Goal: Task Accomplishment & Management: Manage account settings

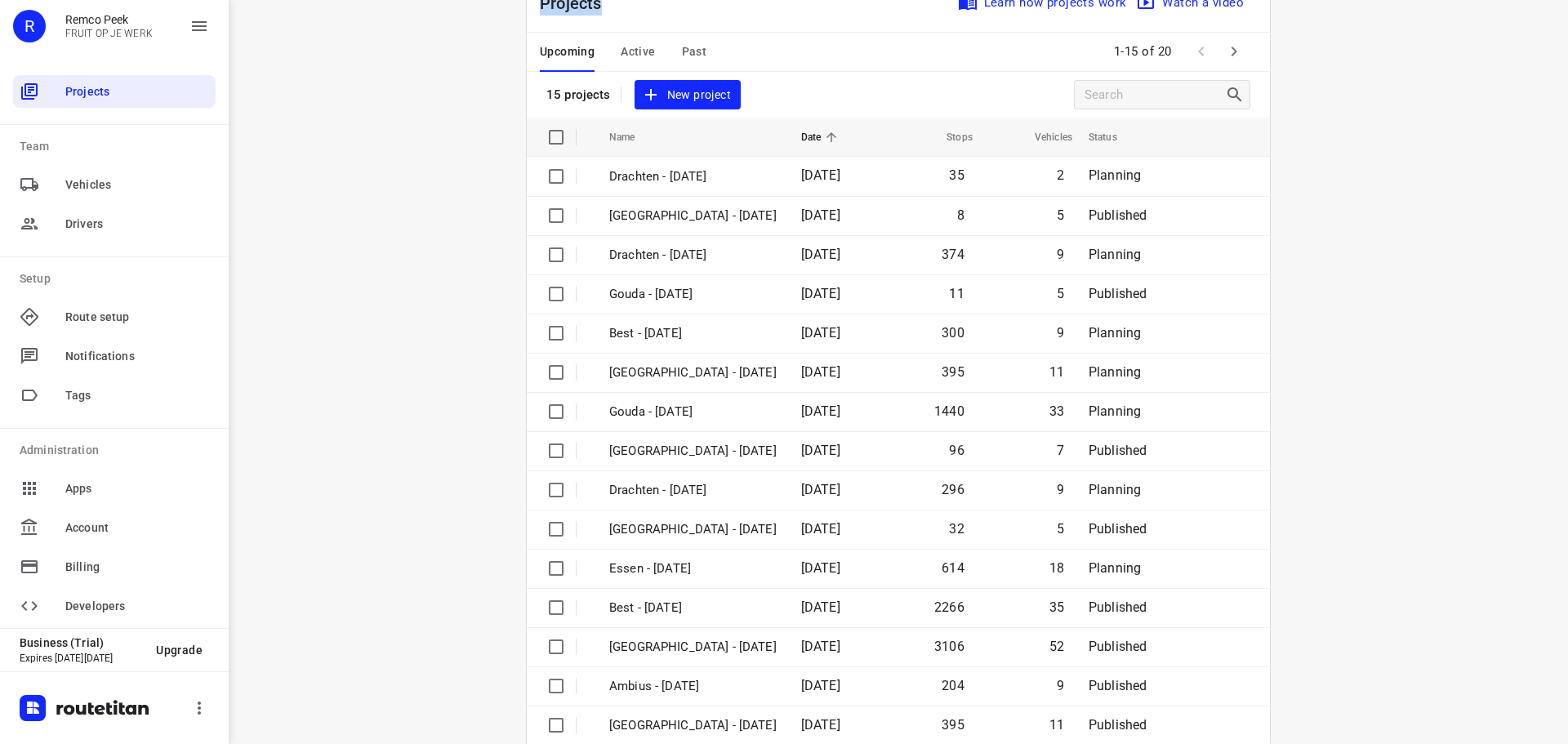
scroll to position [82, 0]
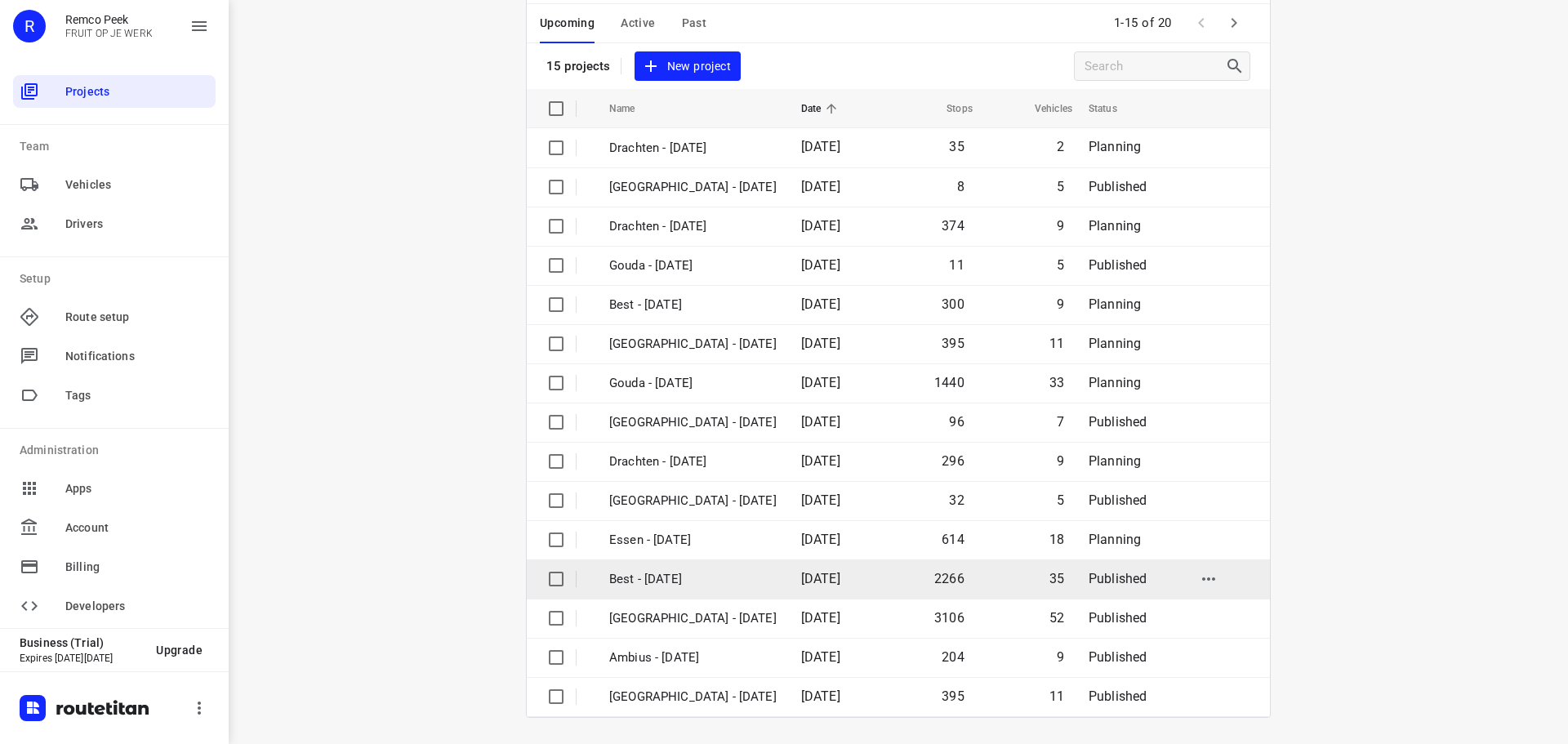
click at [651, 566] on td "Best - [DATE]" at bounding box center [690, 579] width 195 height 40
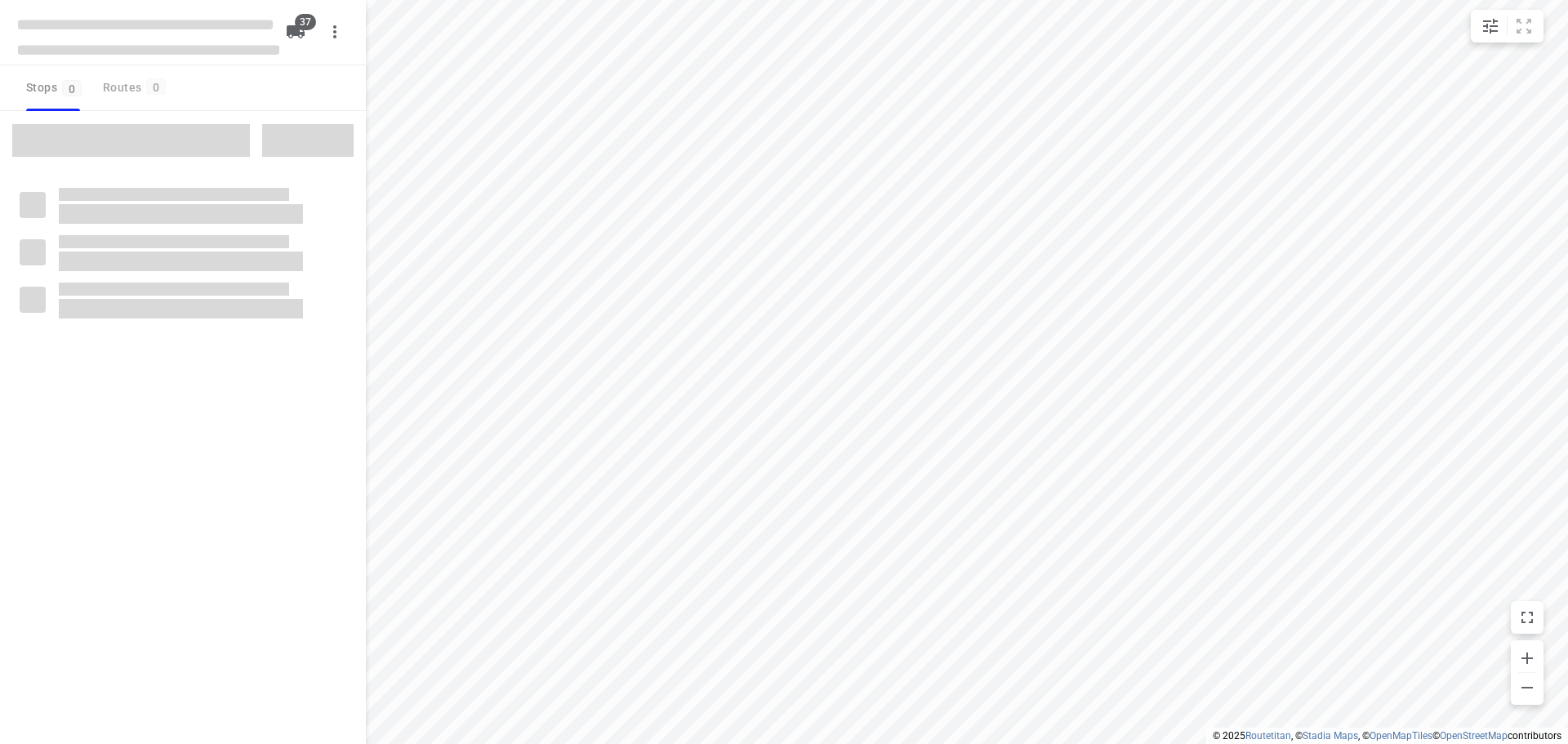
checkbox input "true"
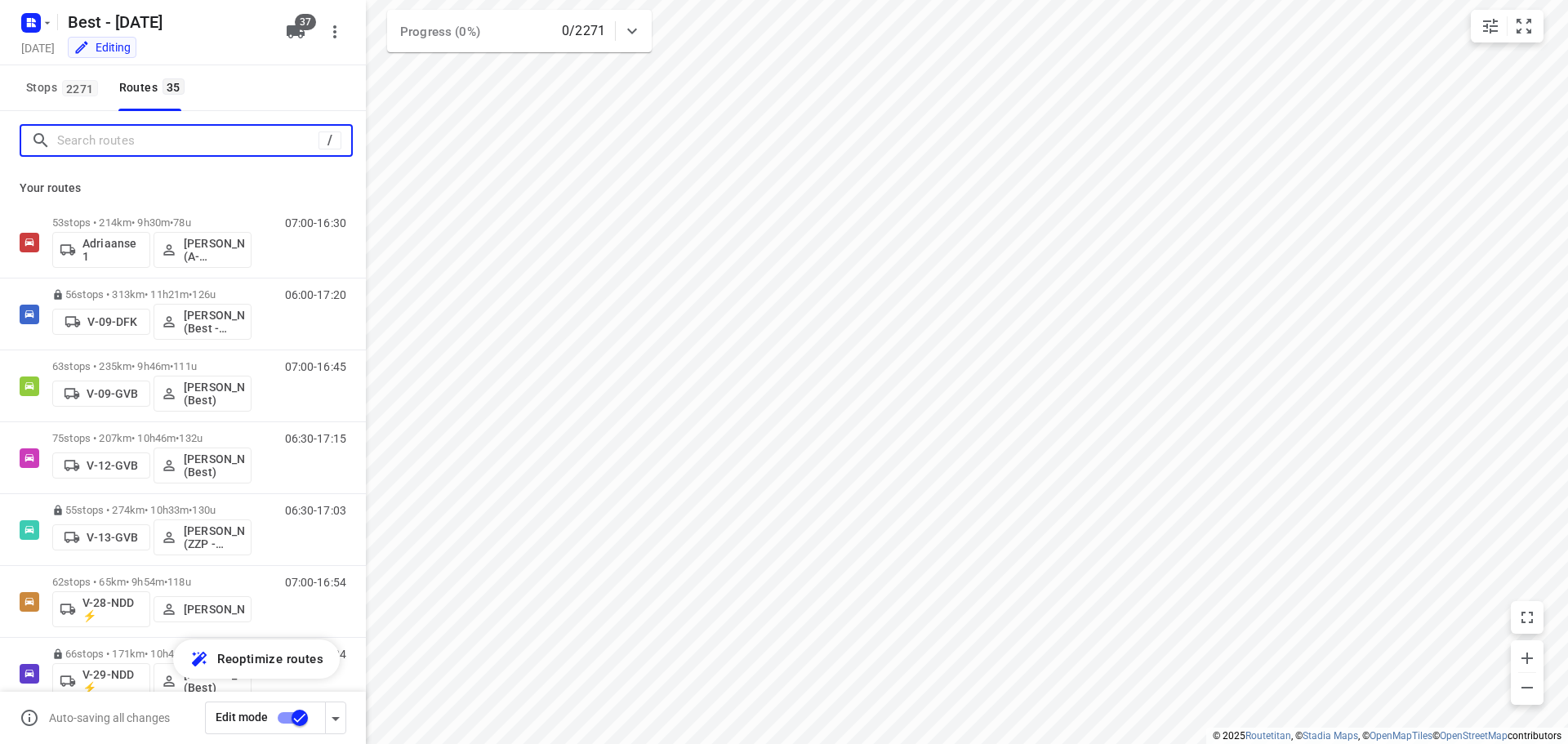
click at [163, 142] on input "Search routes" at bounding box center [187, 141] width 261 height 26
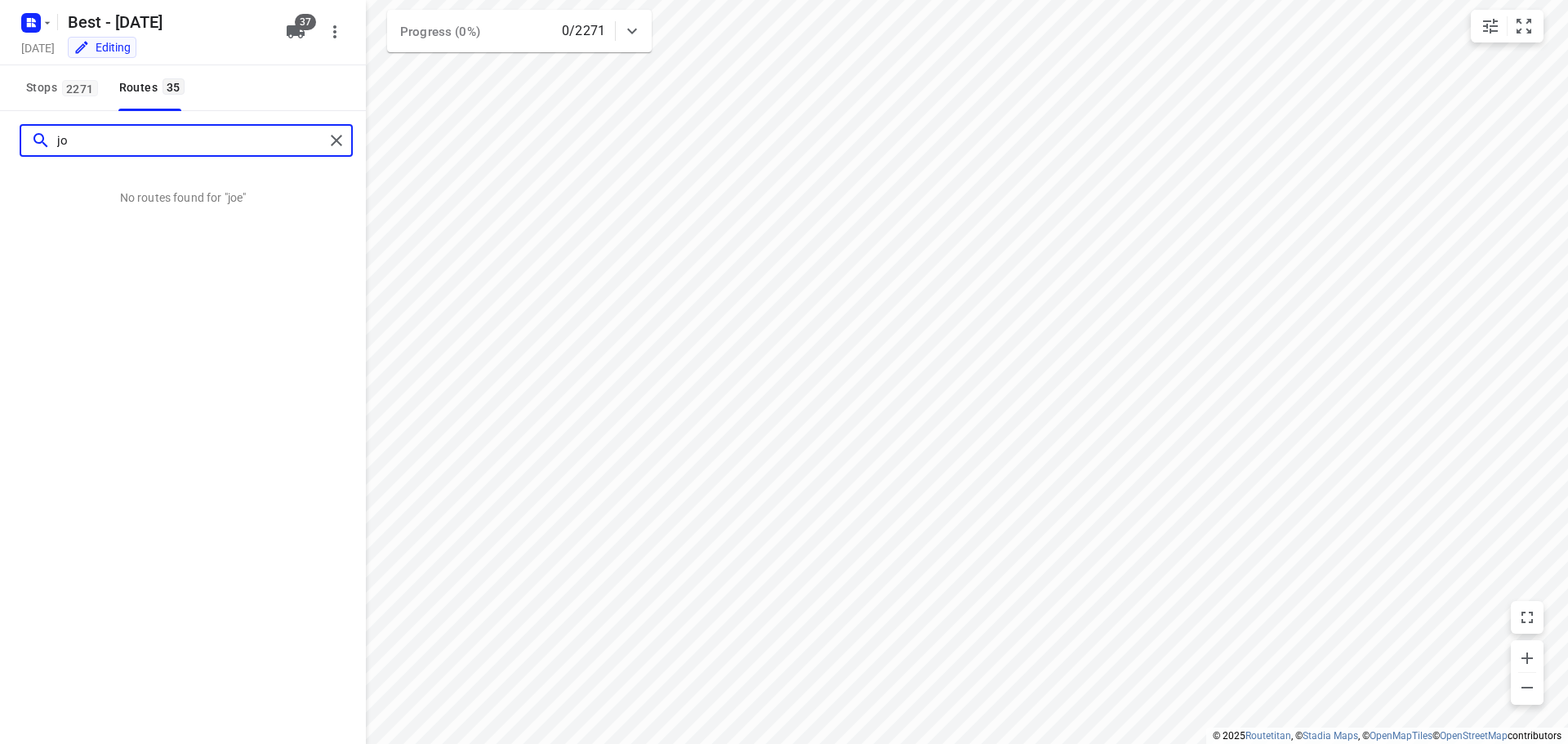
type input "j"
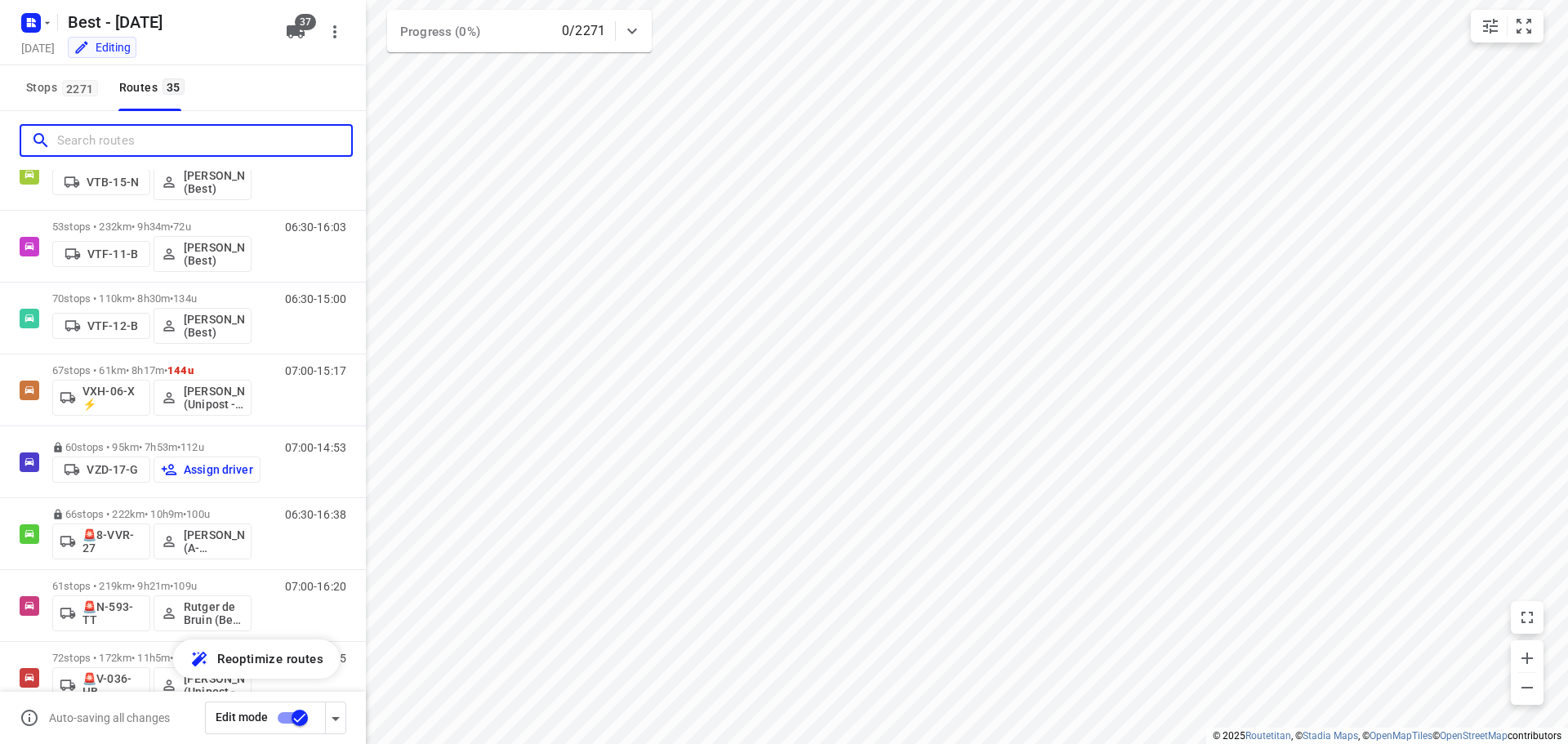
scroll to position [1470, 0]
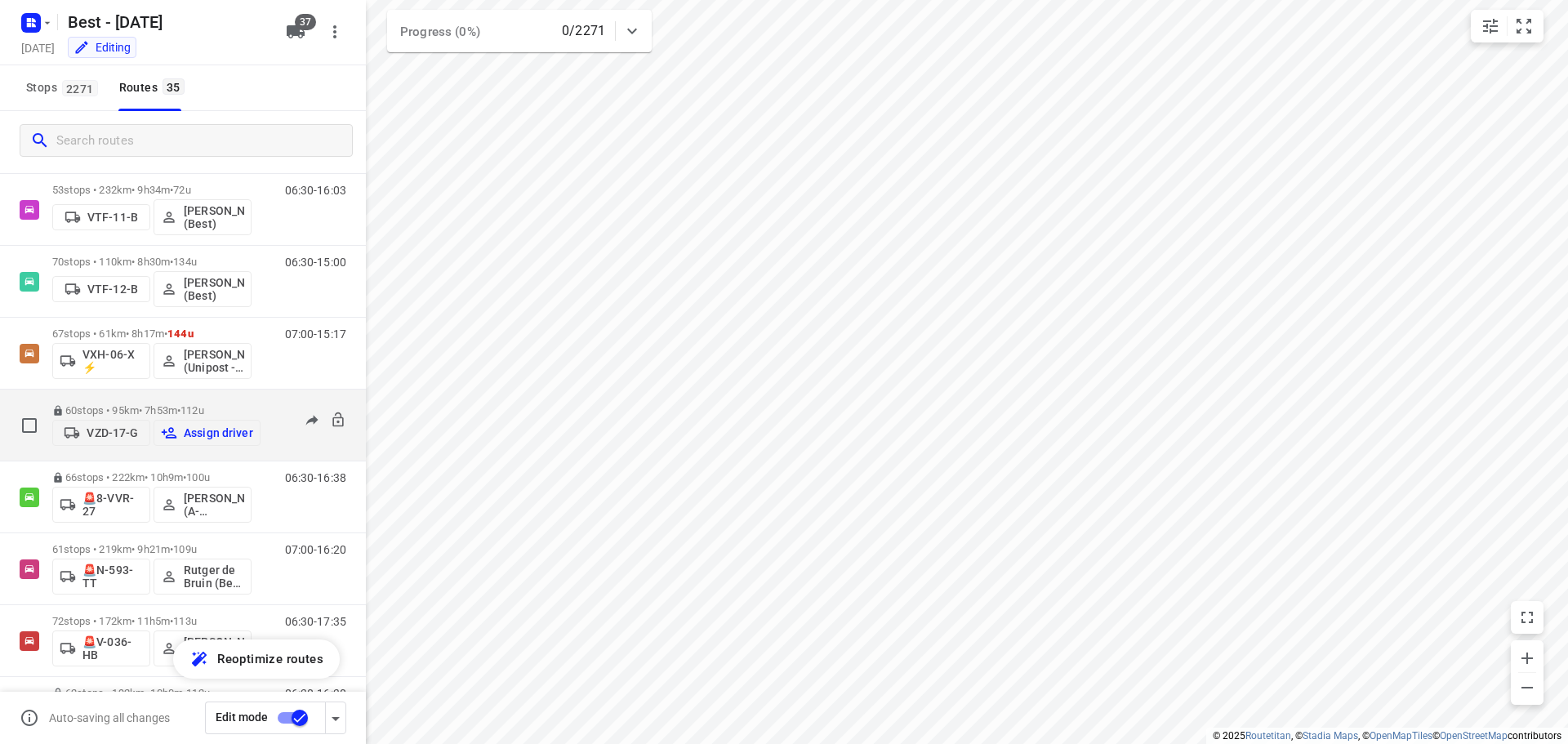
click at [199, 439] on p "Assign driver" at bounding box center [218, 433] width 69 height 13
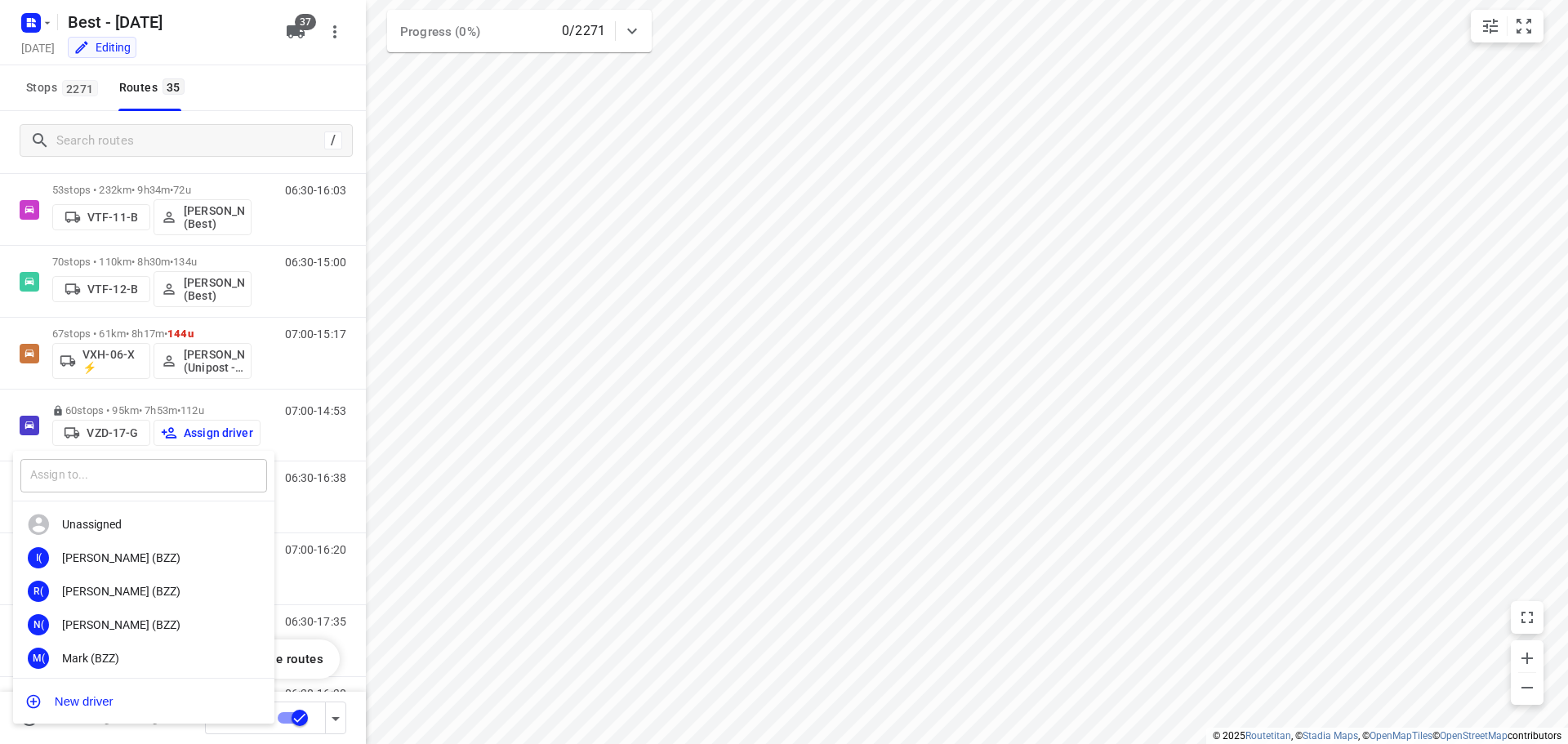
click at [94, 479] on input "text" at bounding box center [143, 475] width 246 height 34
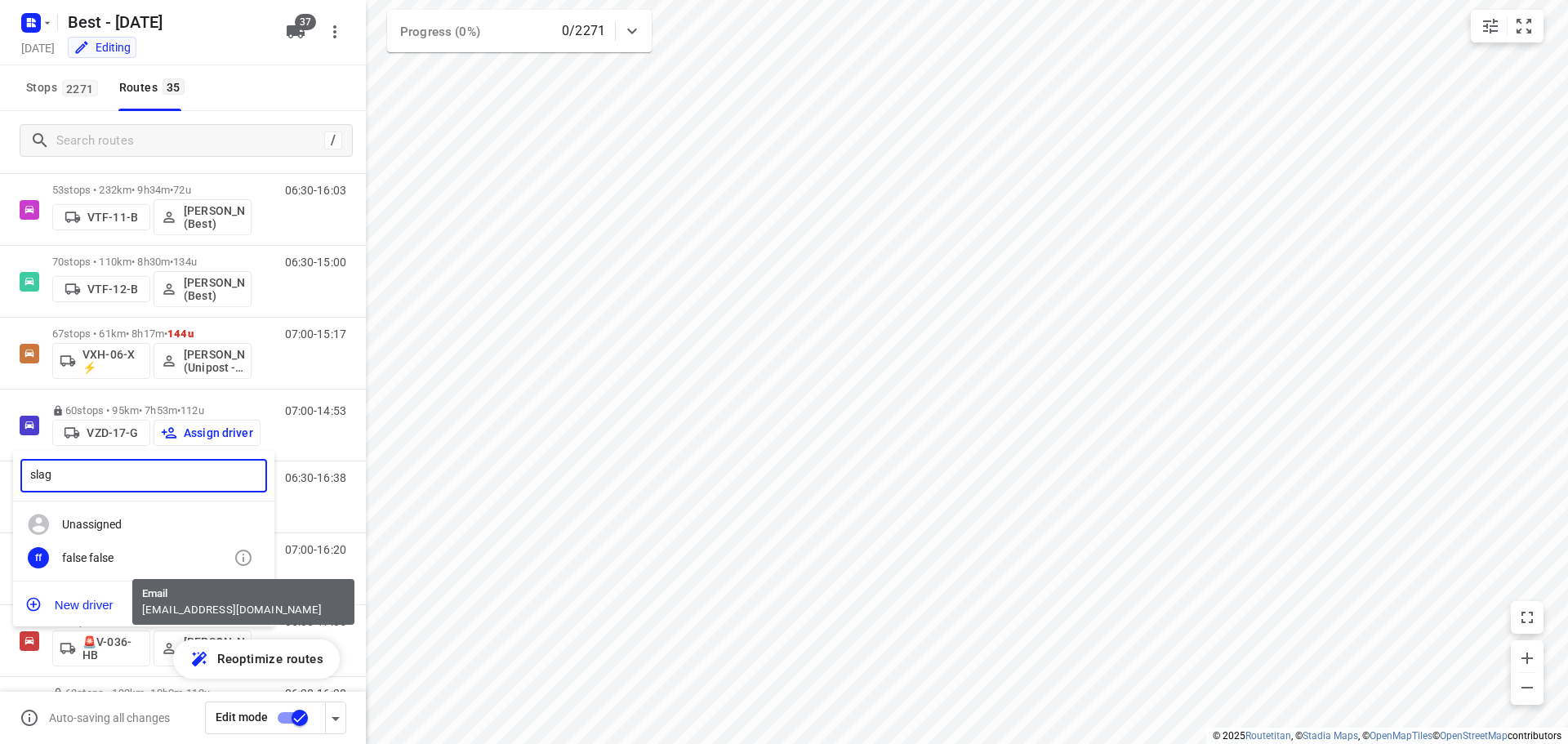
type input "slag"
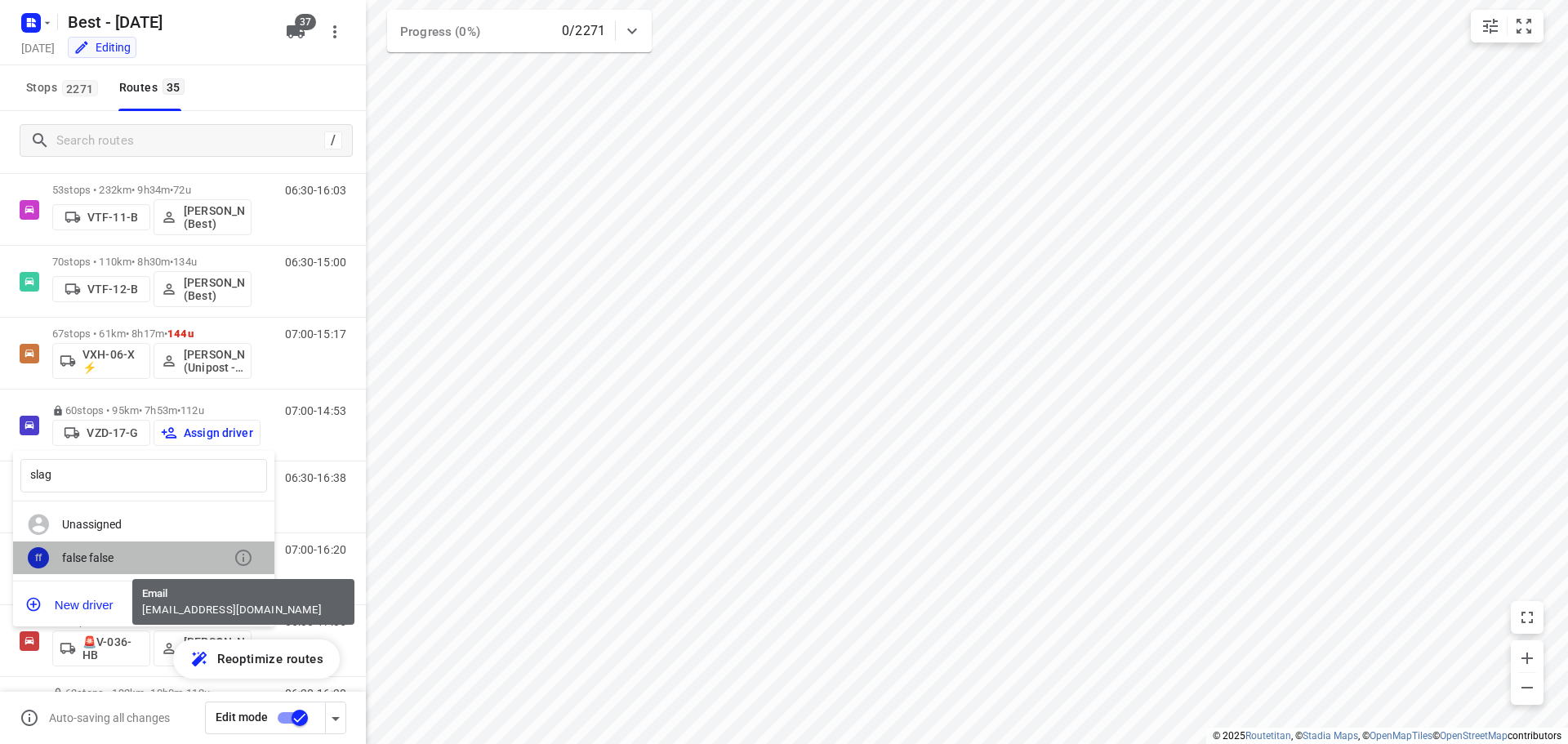
click at [237, 557] on icon at bounding box center [243, 558] width 20 height 20
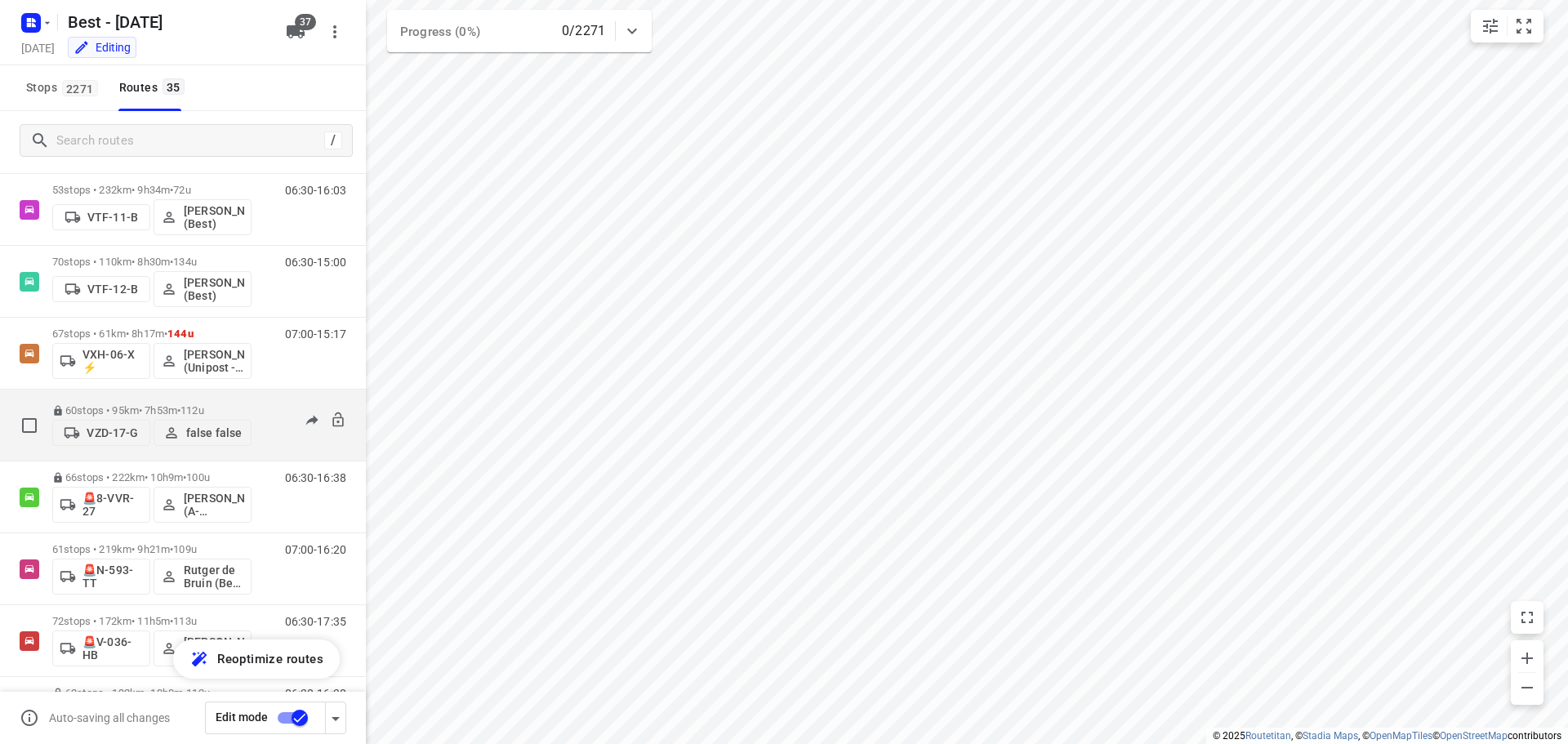
click at [196, 427] on p "false false" at bounding box center [213, 433] width 55 height 13
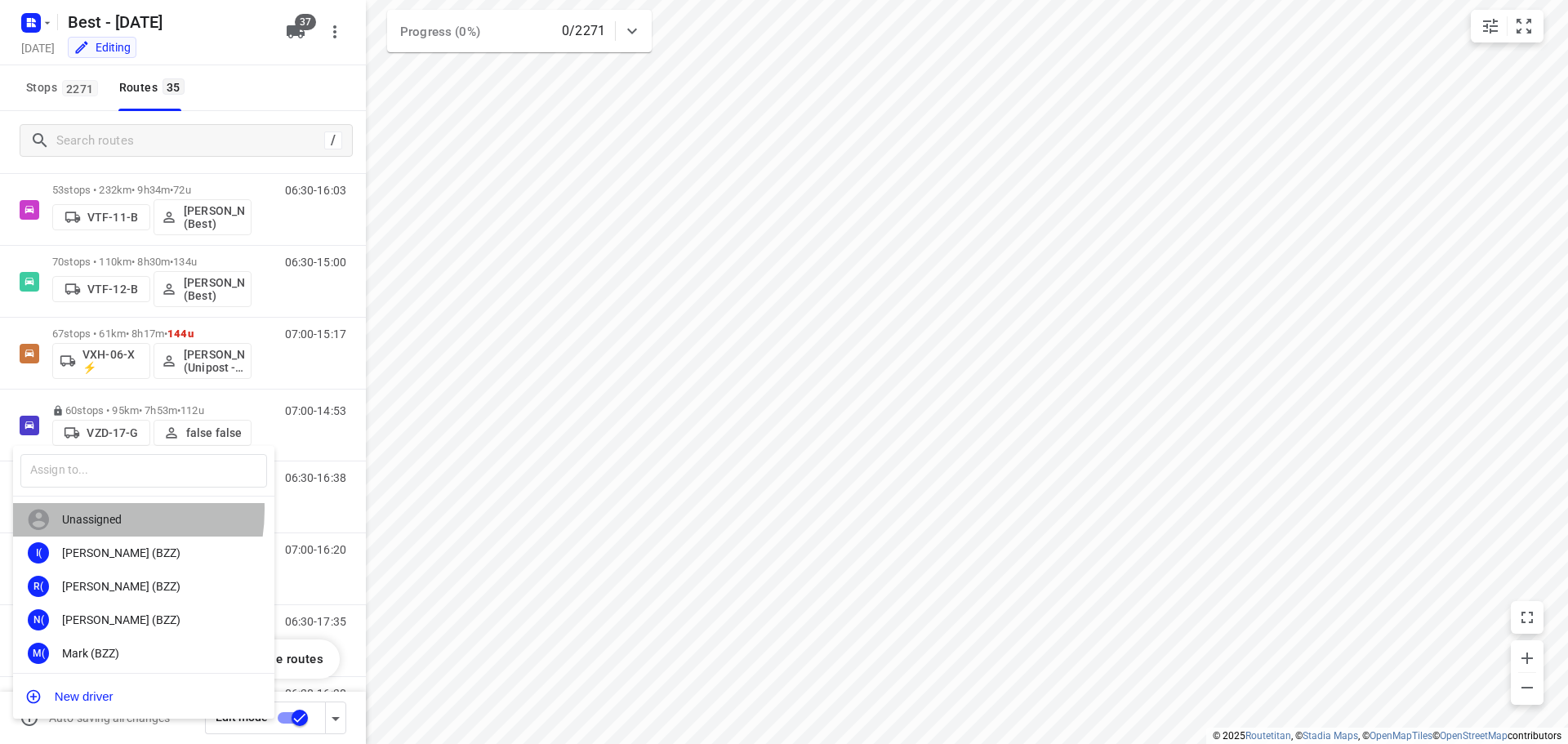
click at [74, 509] on div "Unassigned" at bounding box center [143, 519] width 261 height 34
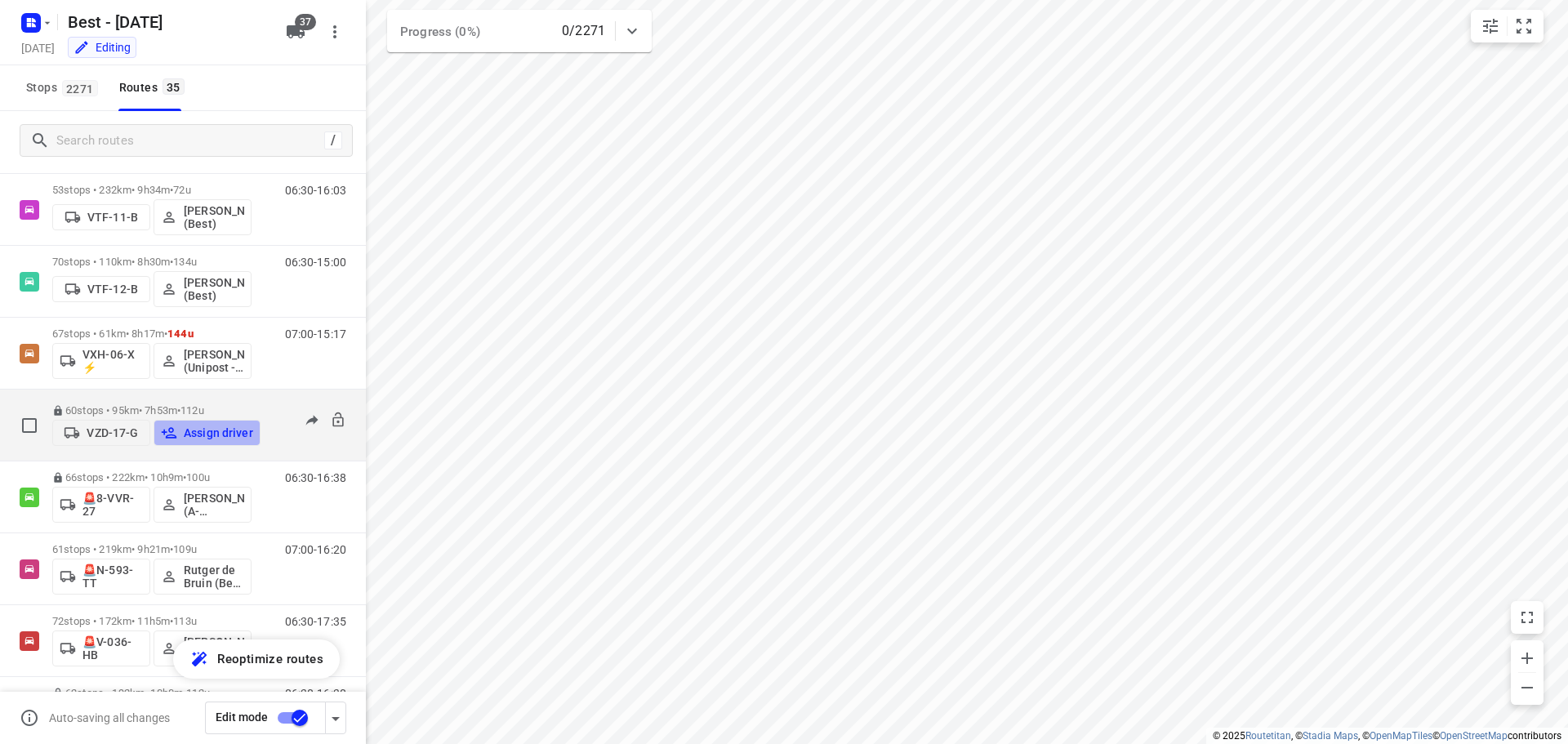
click at [228, 426] on p "Assign driver" at bounding box center [218, 433] width 69 height 13
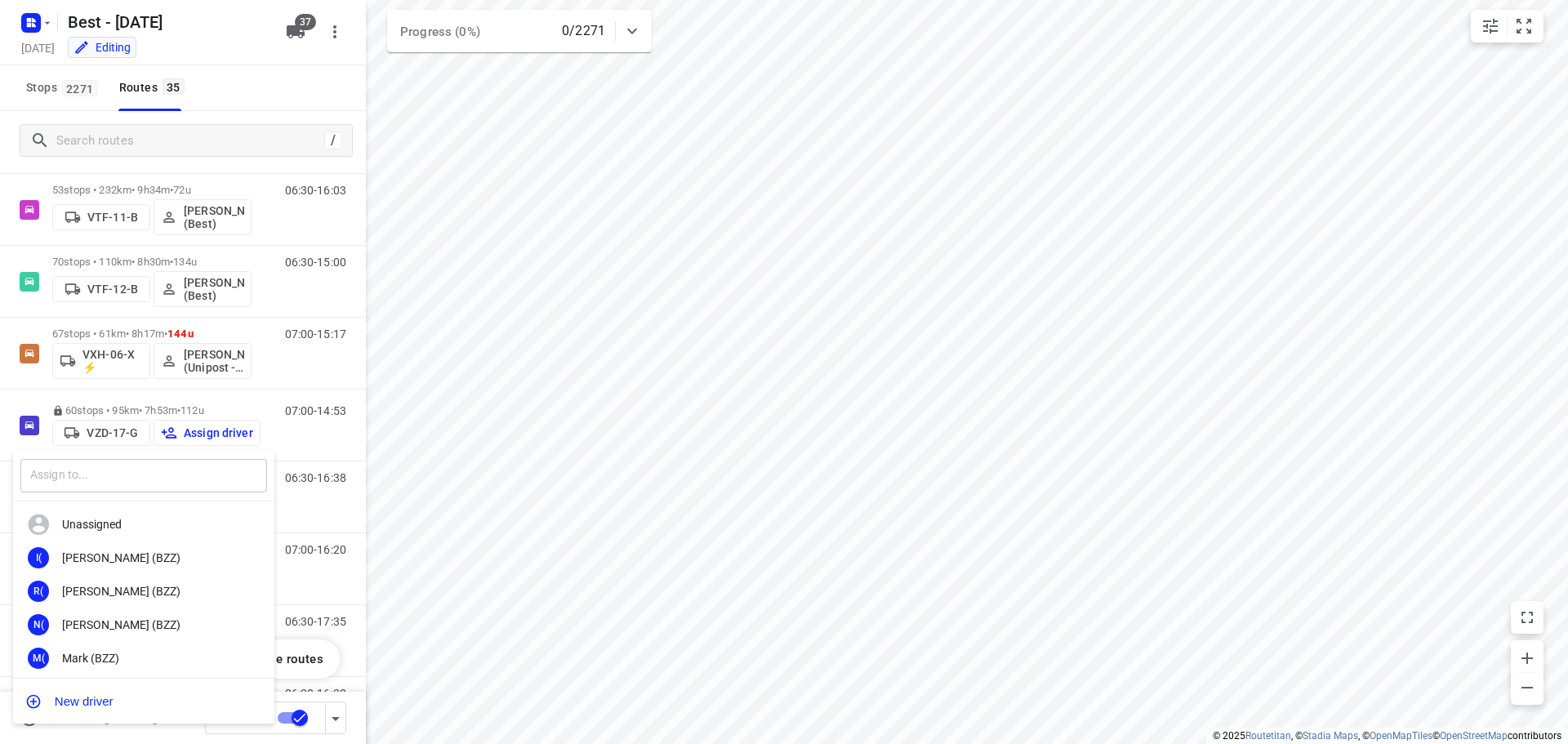
click at [211, 470] on input "text" at bounding box center [143, 475] width 246 height 34
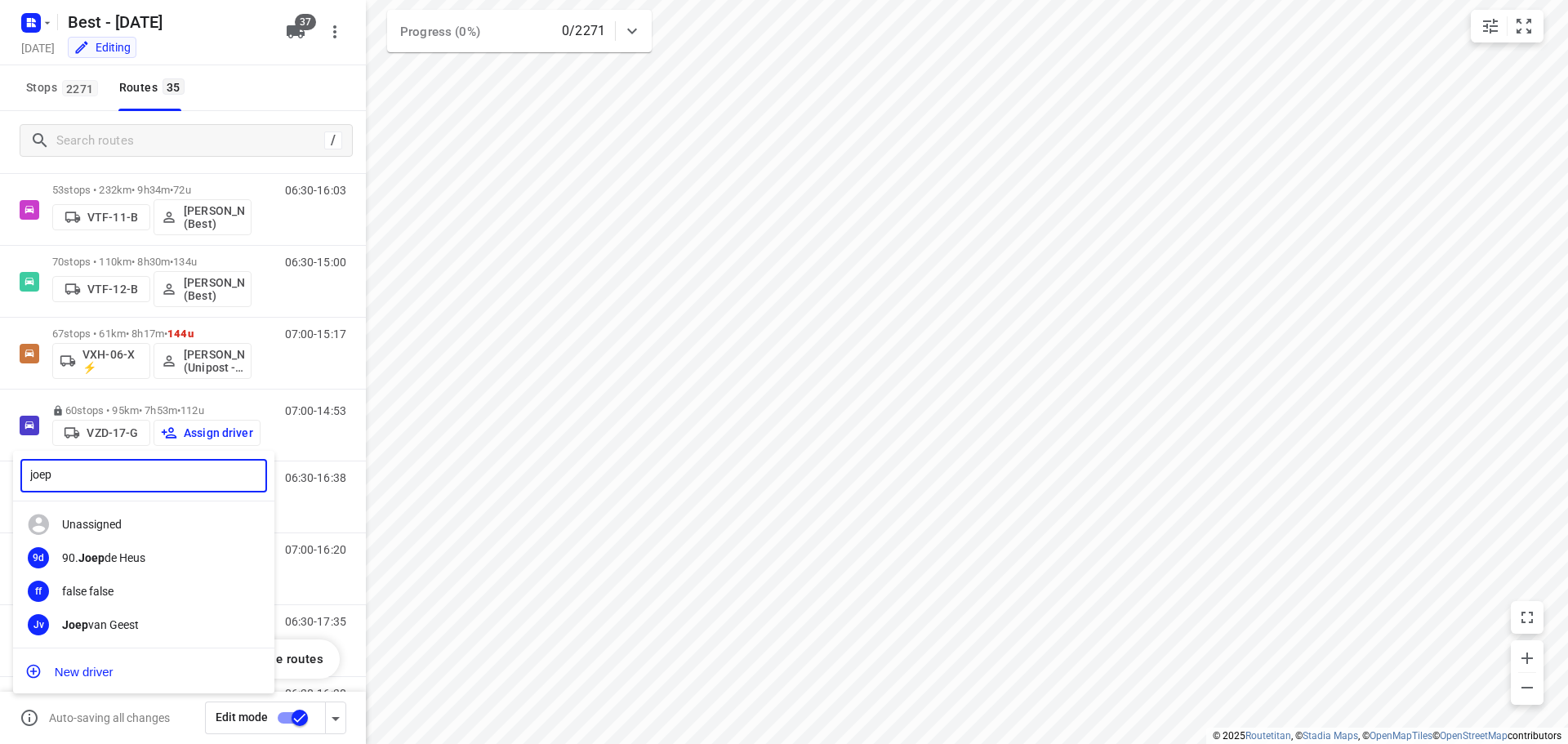
type input "joep"
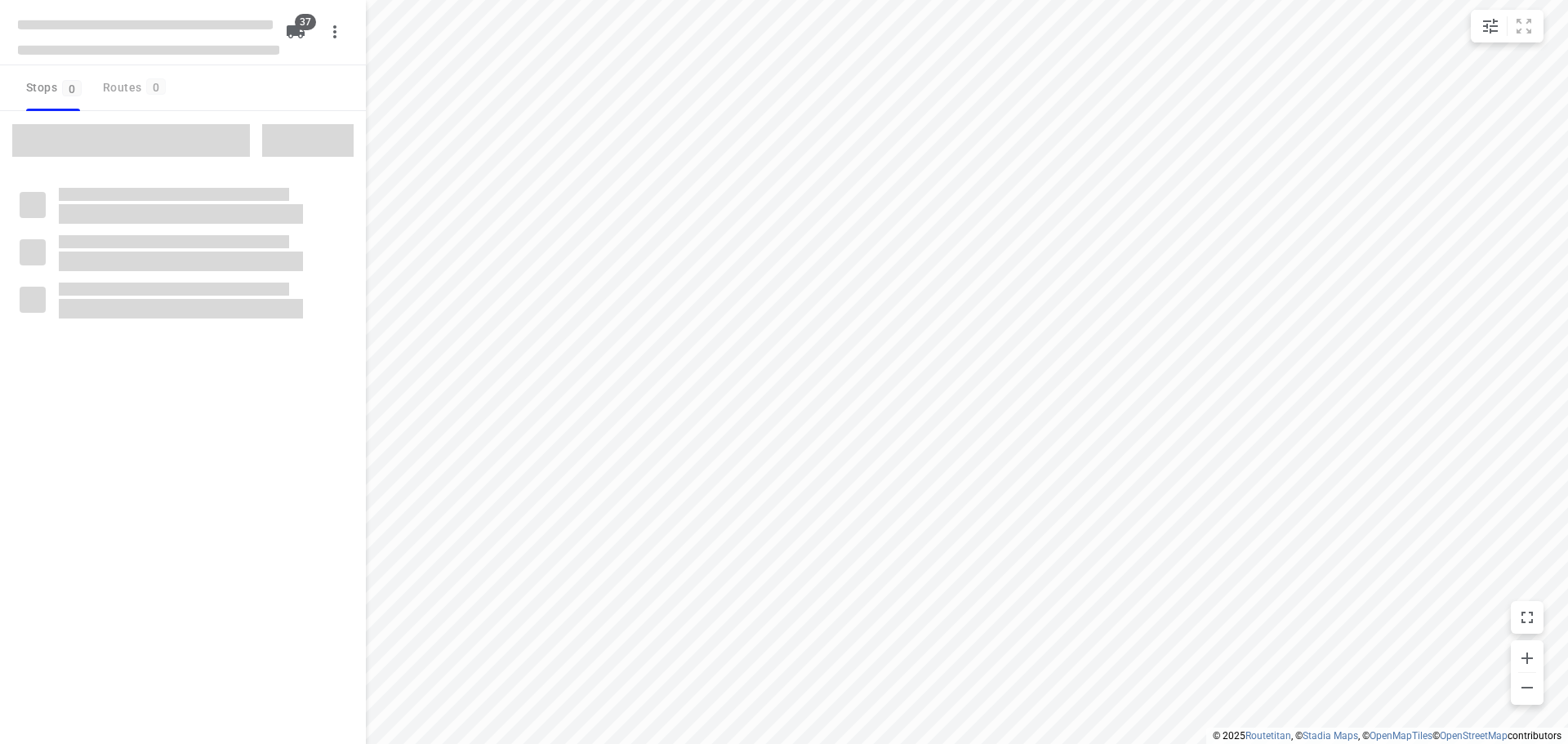
checkbox input "true"
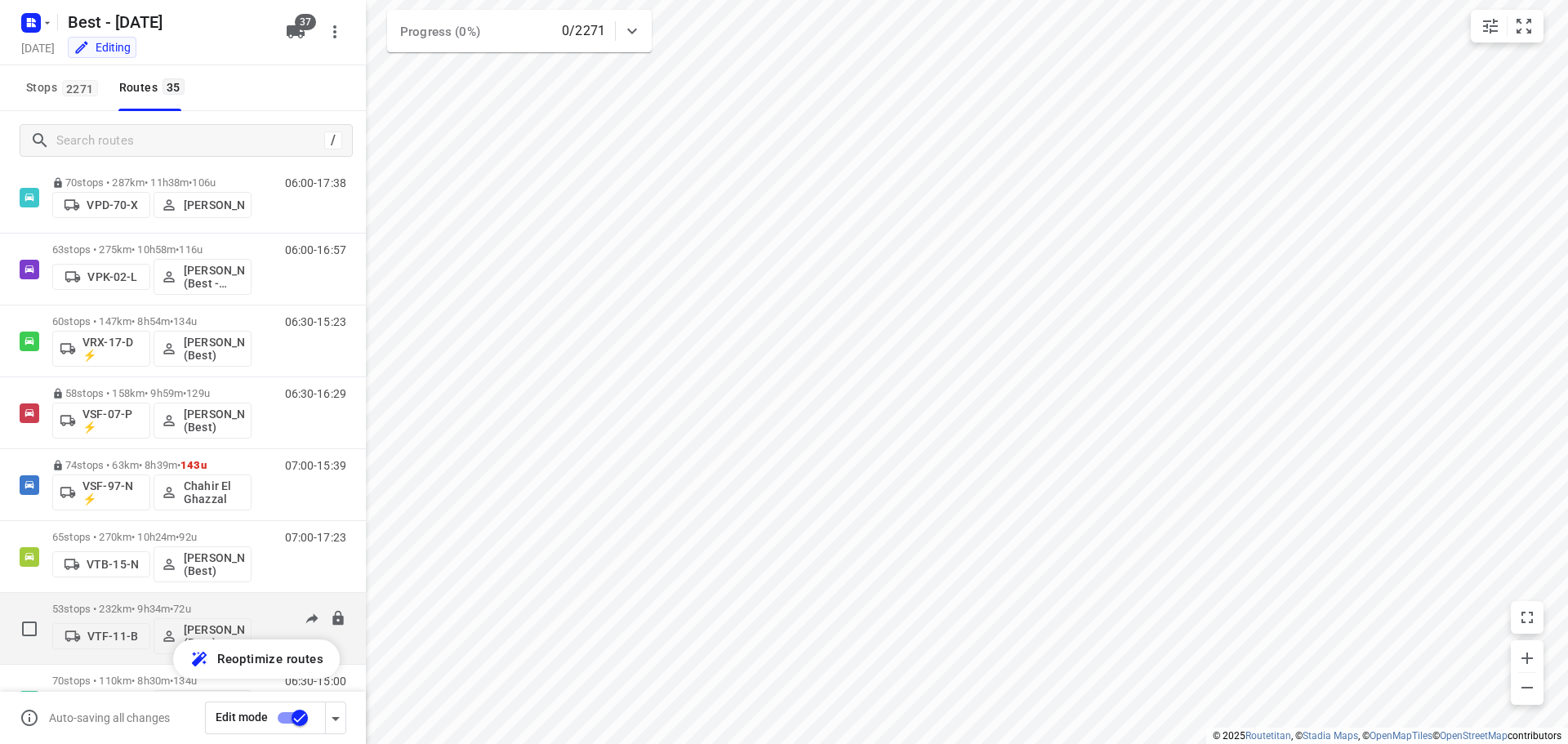
scroll to position [1307, 0]
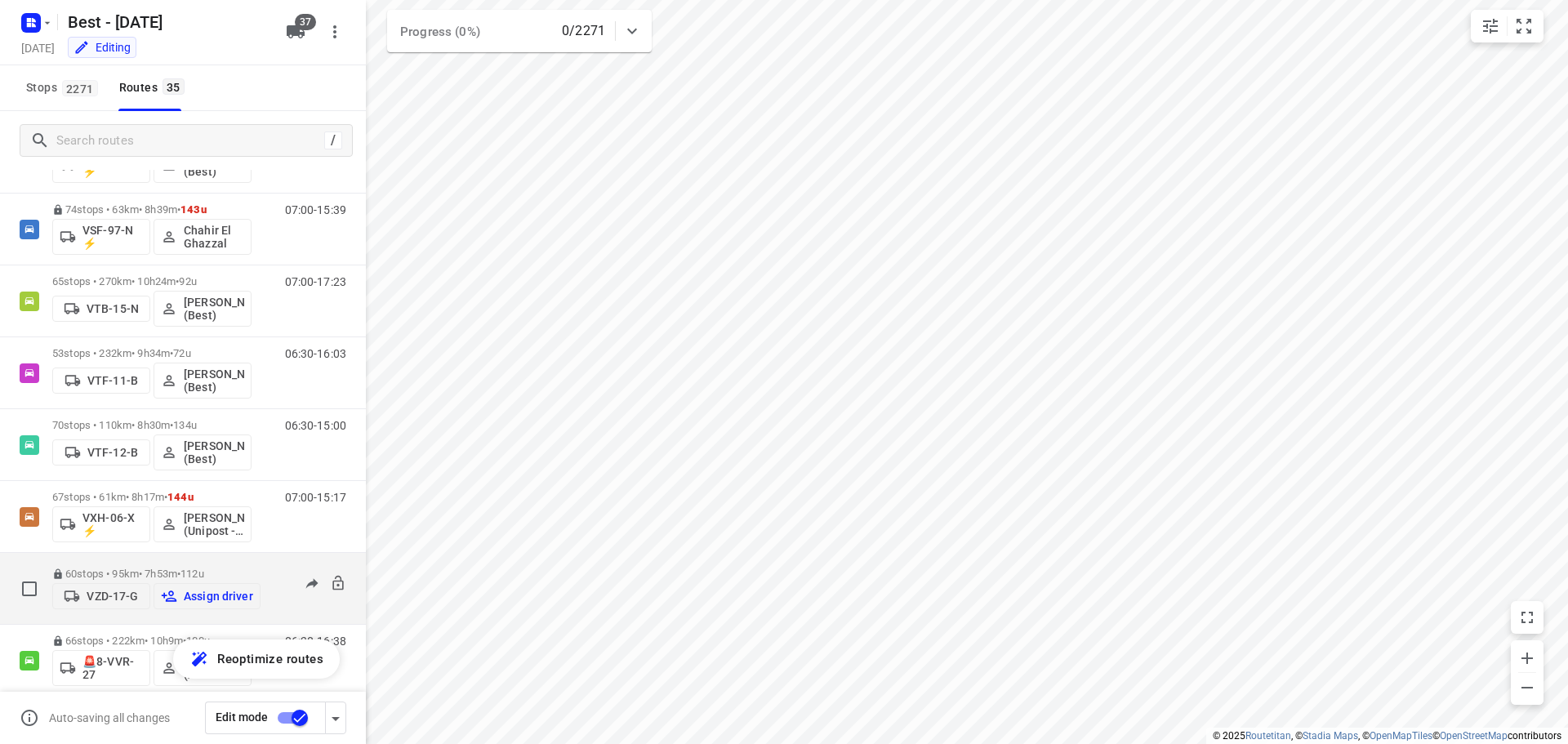
click at [228, 580] on div "VZD-17-G Assign driver" at bounding box center [156, 595] width 208 height 30
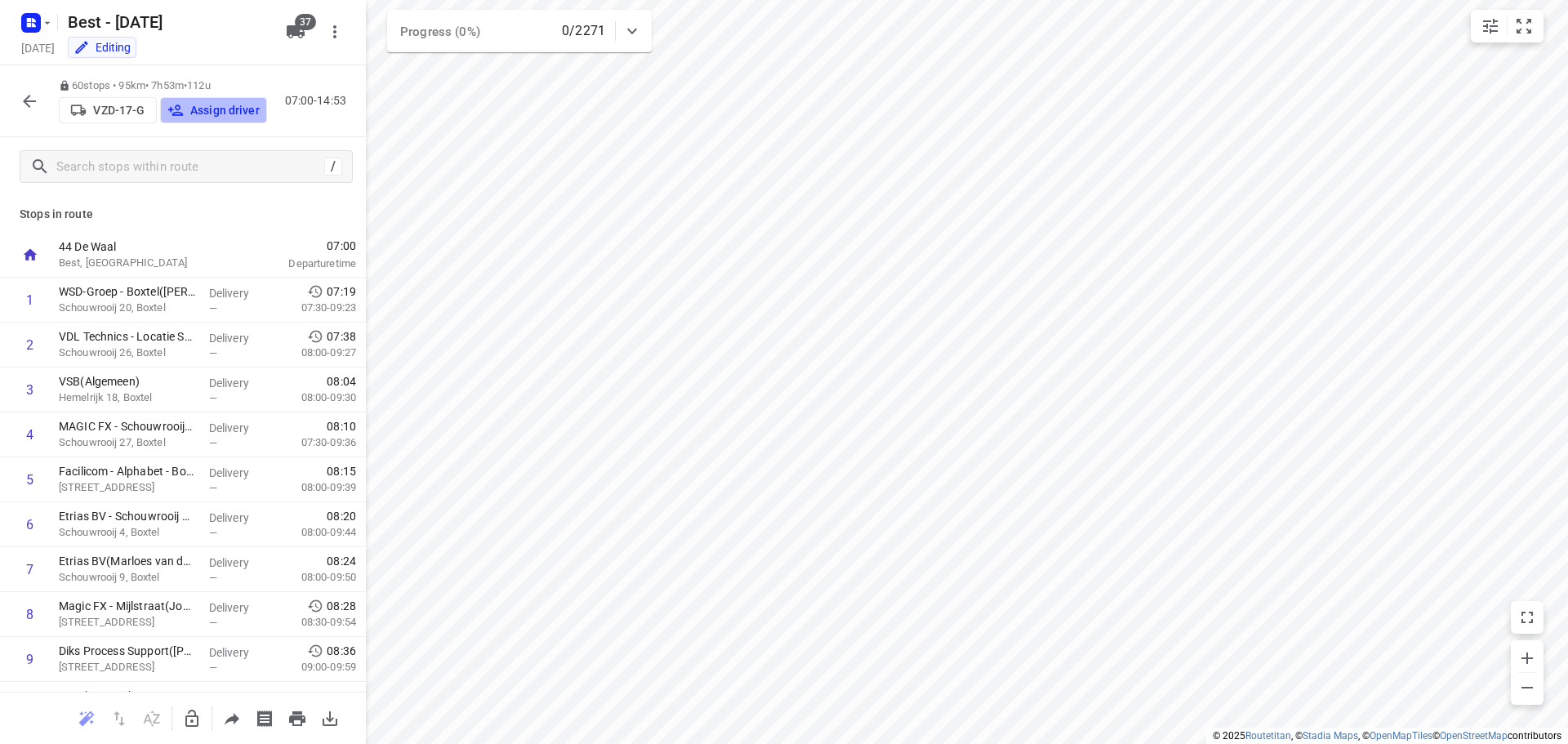
click at [233, 105] on p "Assign driver" at bounding box center [225, 110] width 69 height 13
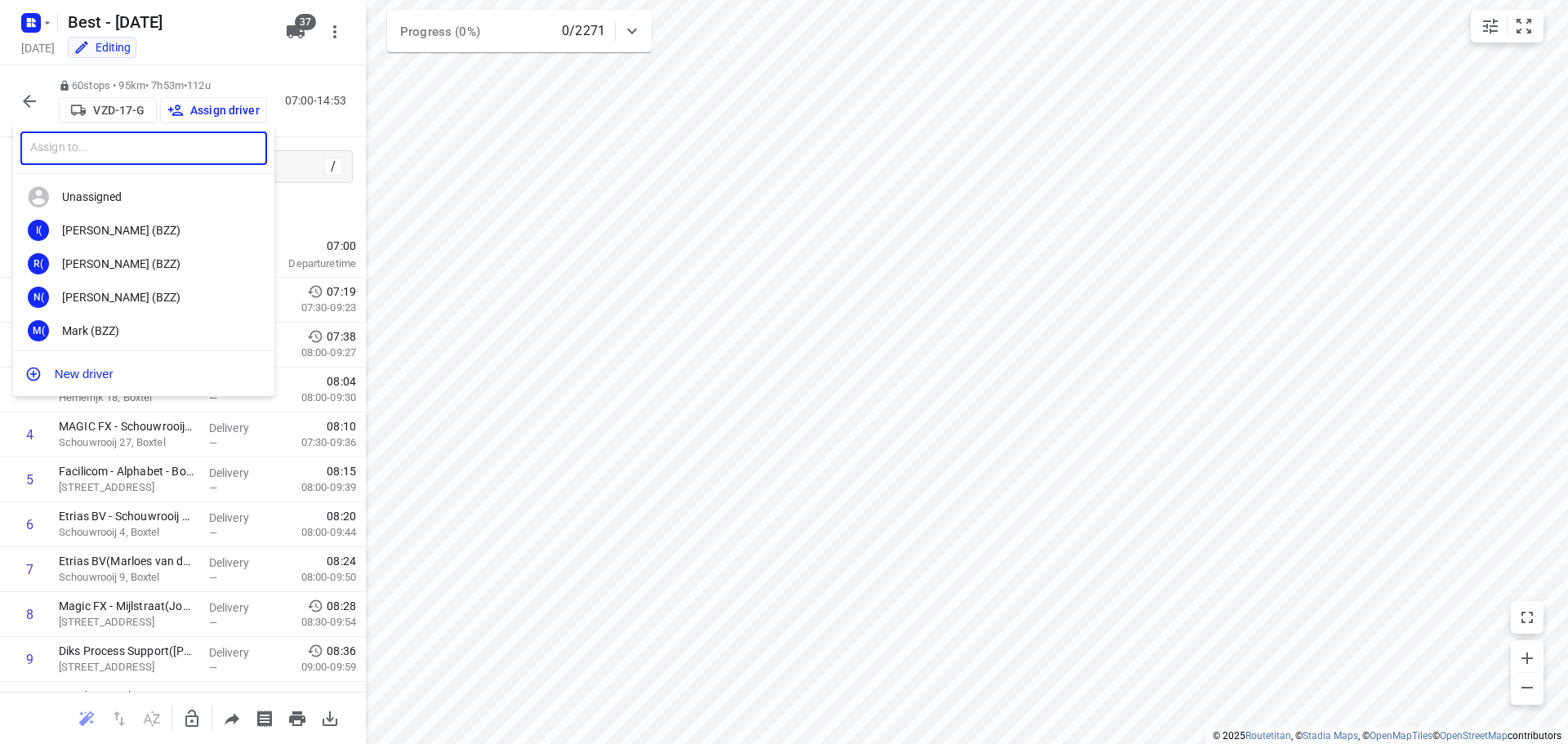
click at [223, 149] on input "text" at bounding box center [143, 148] width 246 height 34
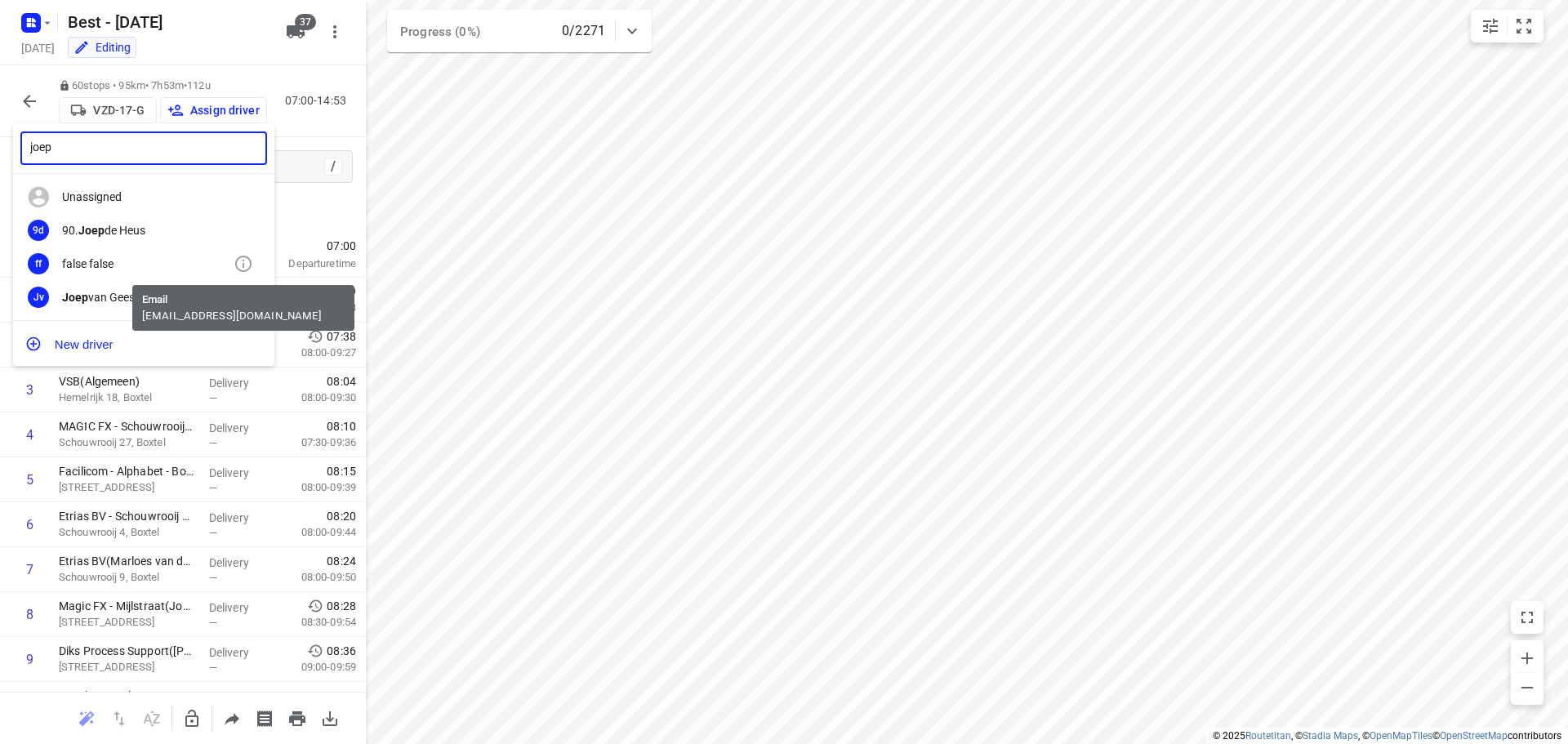
type input "joep"
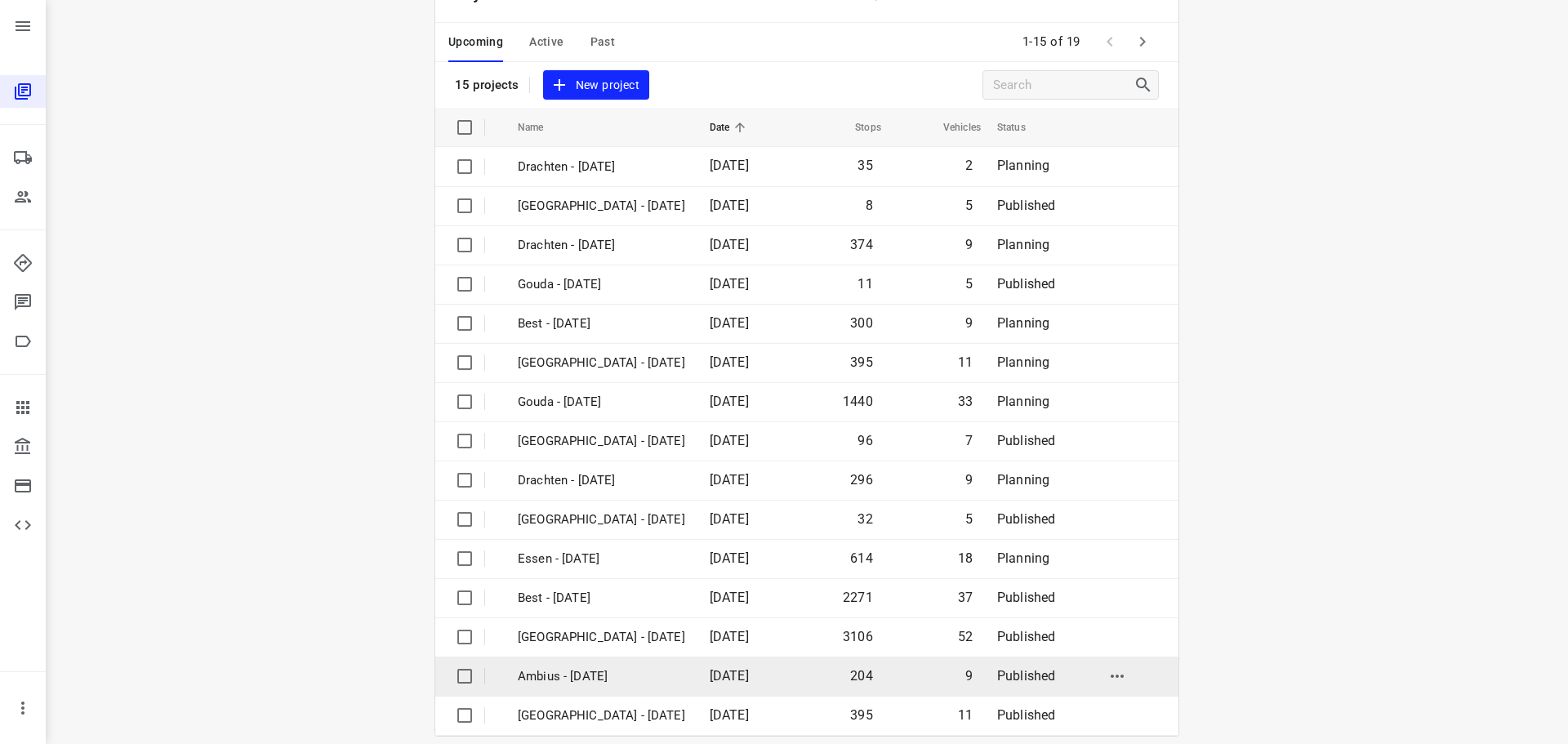
scroll to position [82, 0]
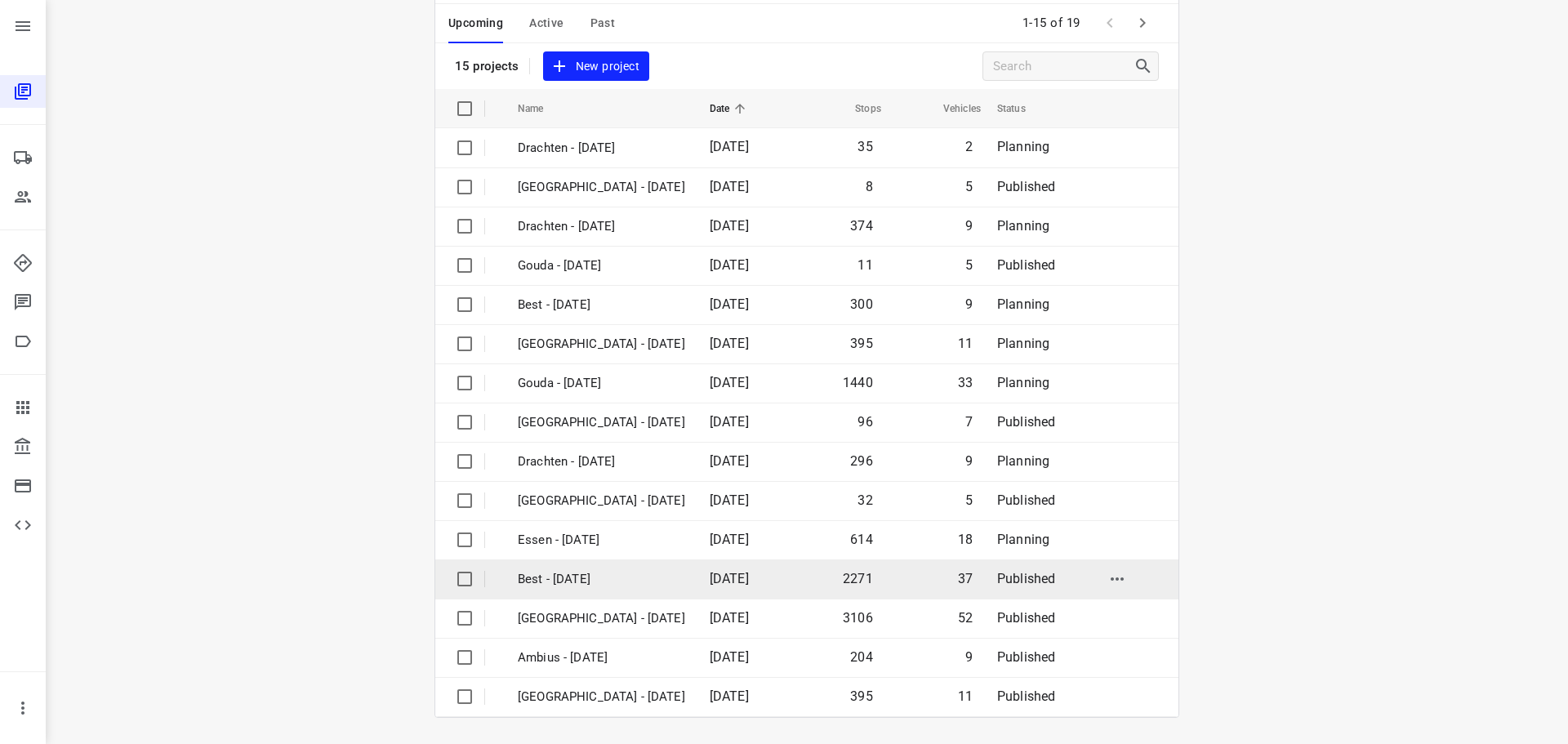
click at [573, 581] on p "Best - [DATE]" at bounding box center [601, 579] width 167 height 19
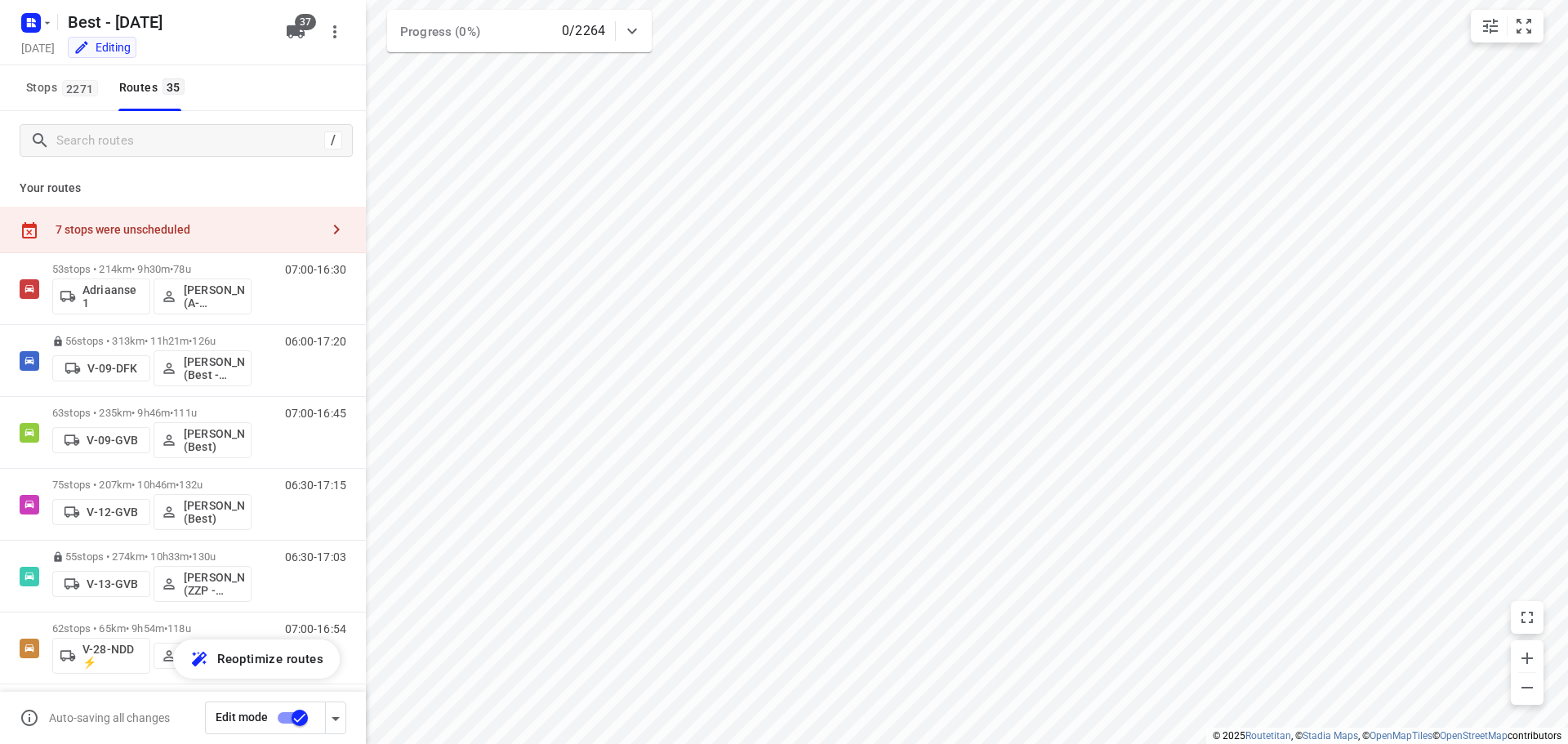
checkbox input "true"
click at [233, 234] on div "7 stops were unscheduled" at bounding box center [187, 230] width 264 height 13
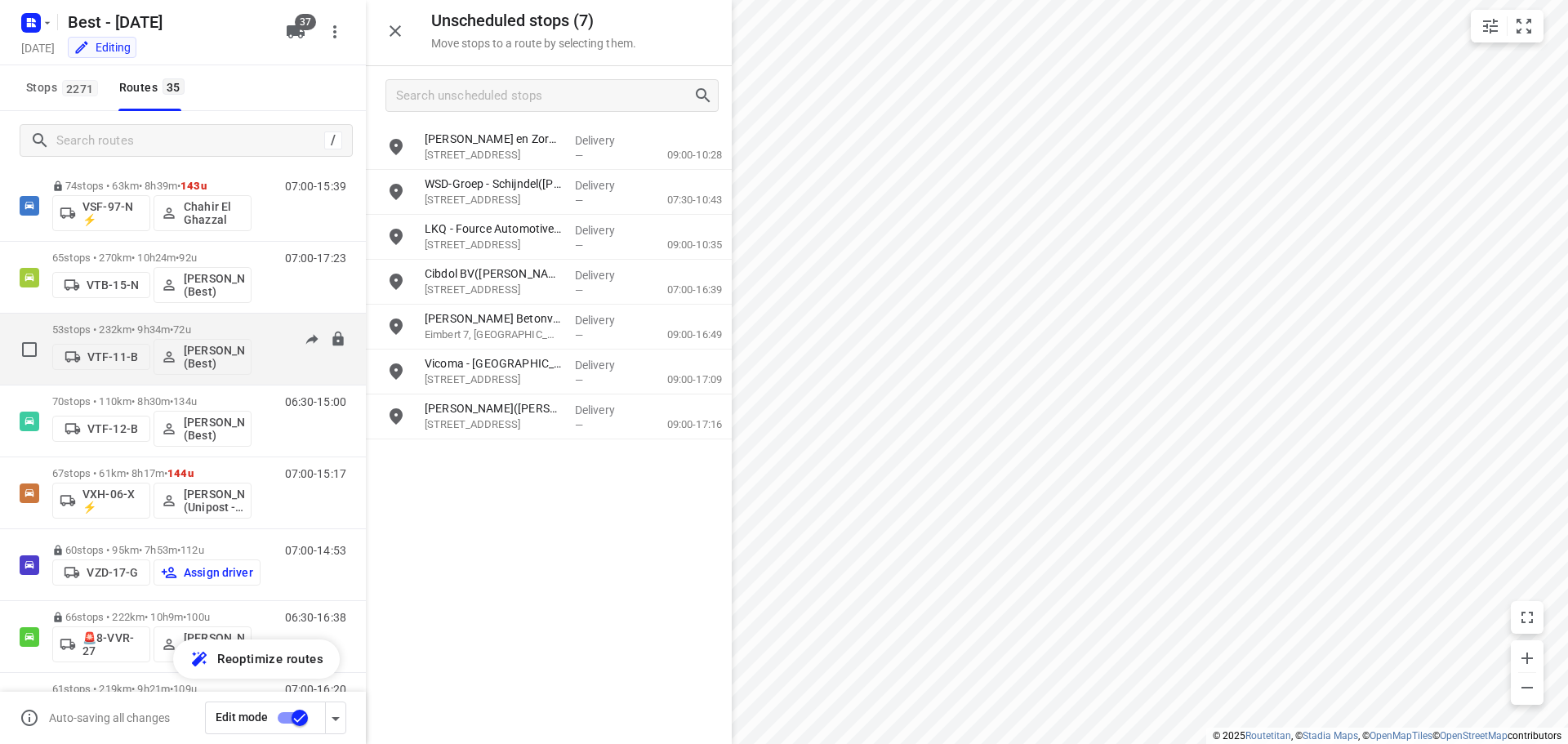
scroll to position [1551, 0]
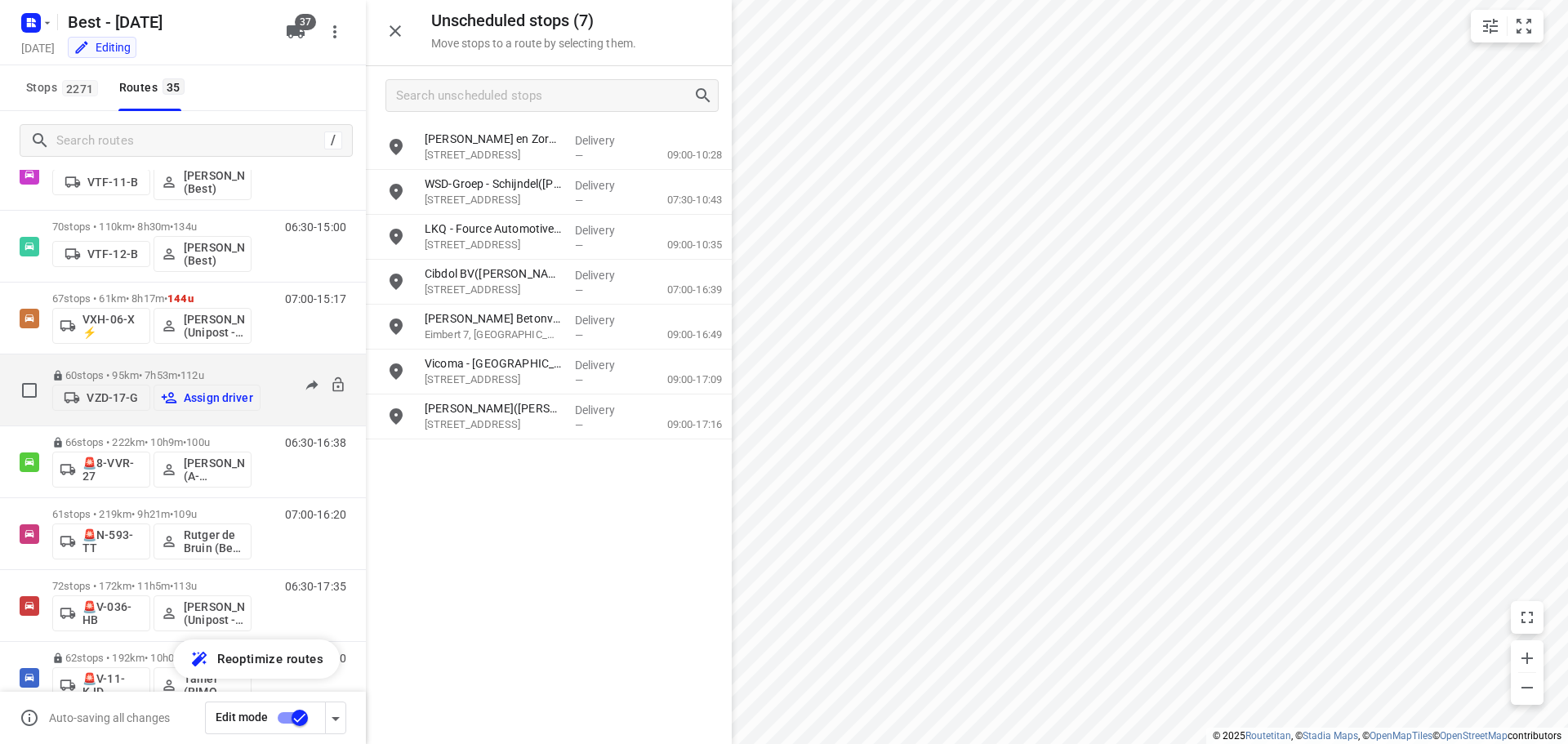
click at [190, 402] on p "Assign driver" at bounding box center [218, 398] width 69 height 13
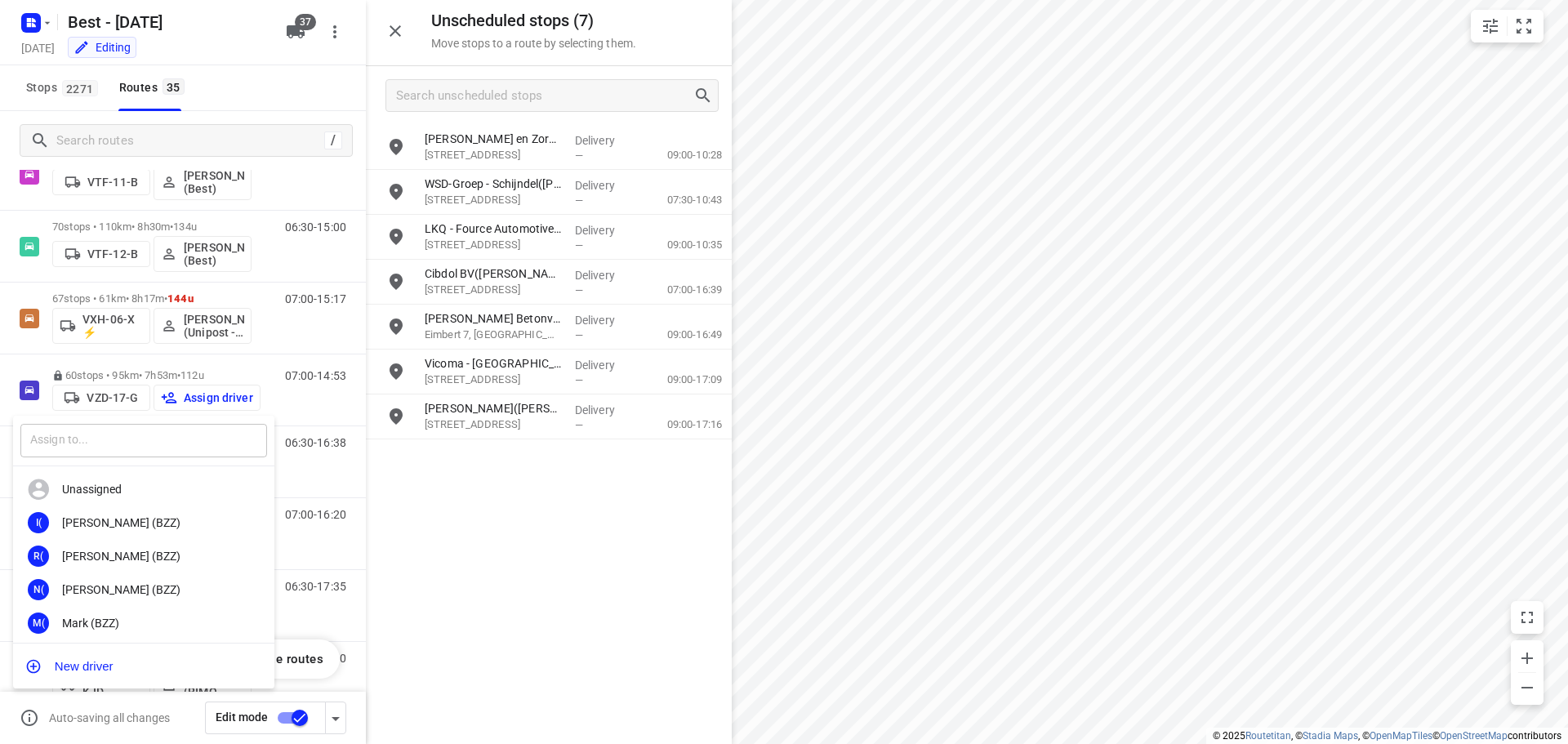
click at [159, 438] on input "text" at bounding box center [143, 440] width 246 height 34
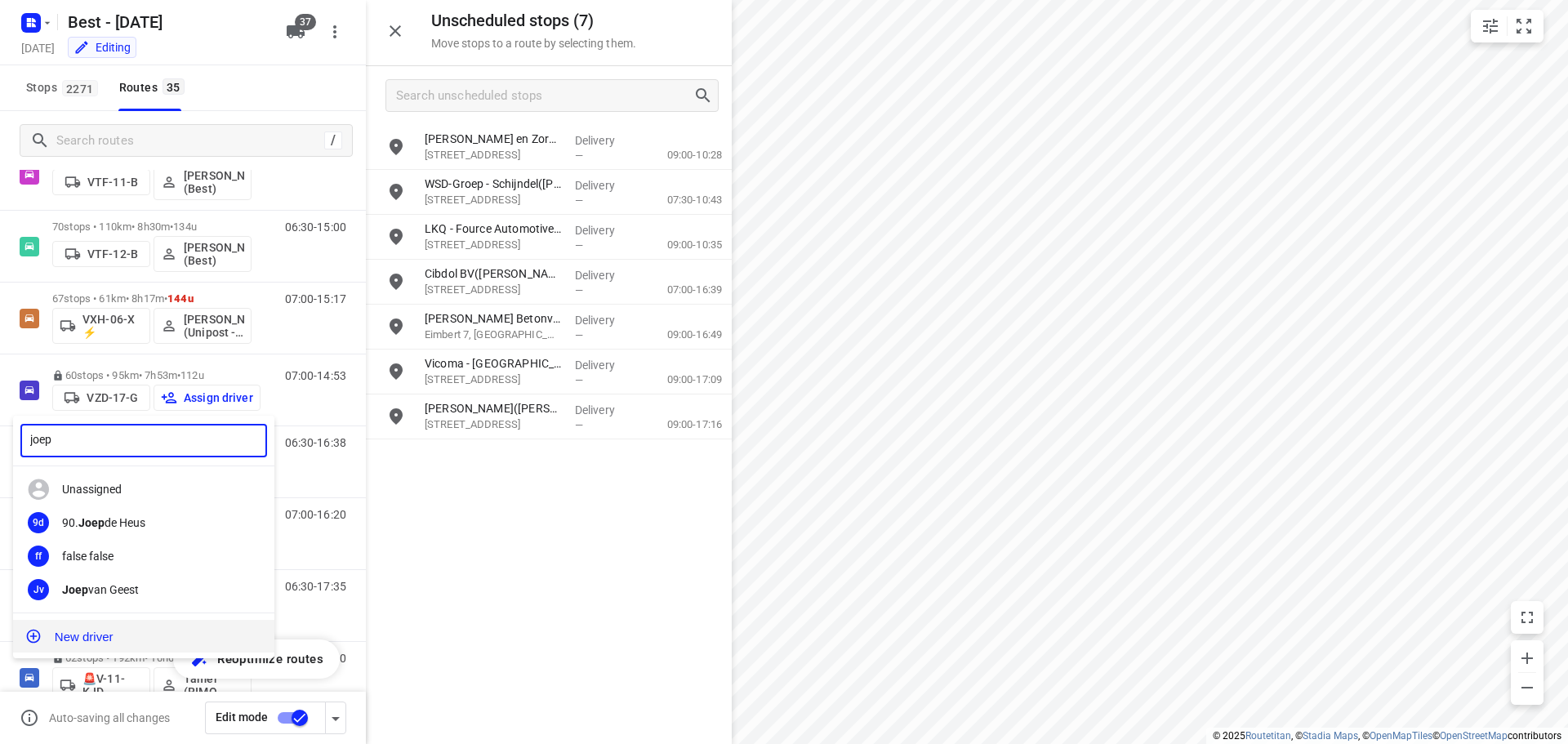
type input "joep"
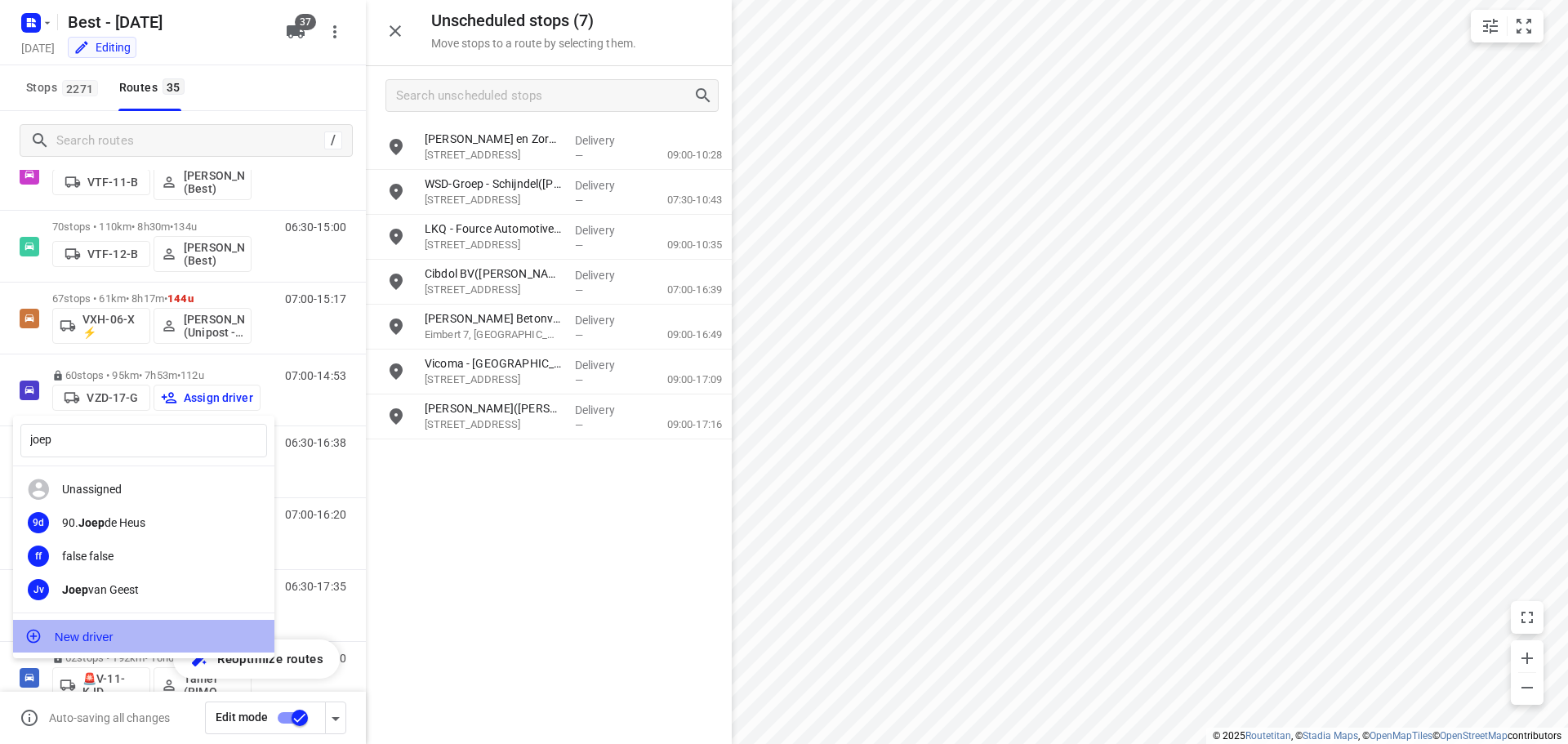
click at [69, 634] on button "New driver" at bounding box center [143, 636] width 261 height 33
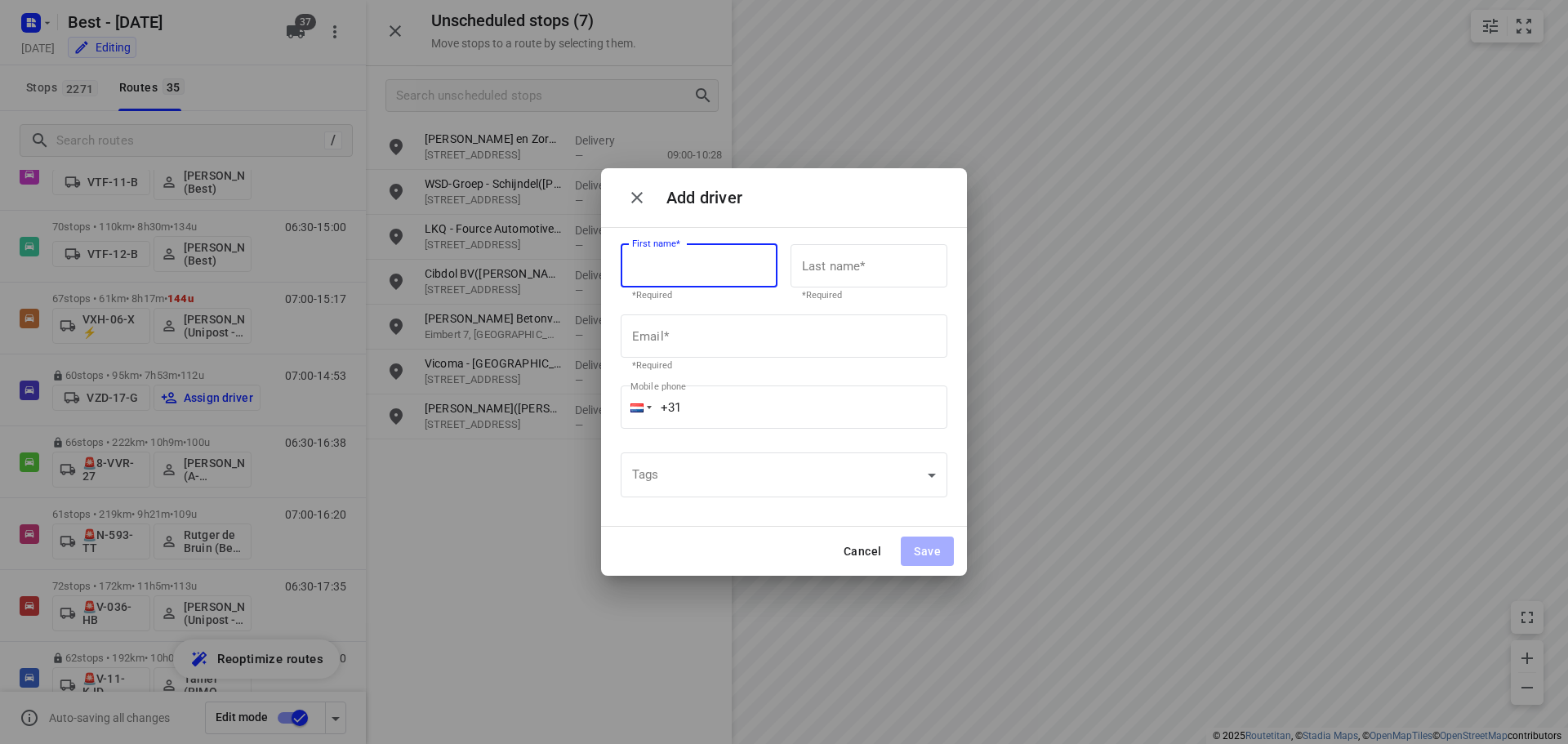
click at [707, 269] on input "text" at bounding box center [699, 266] width 157 height 44
type input "Joep"
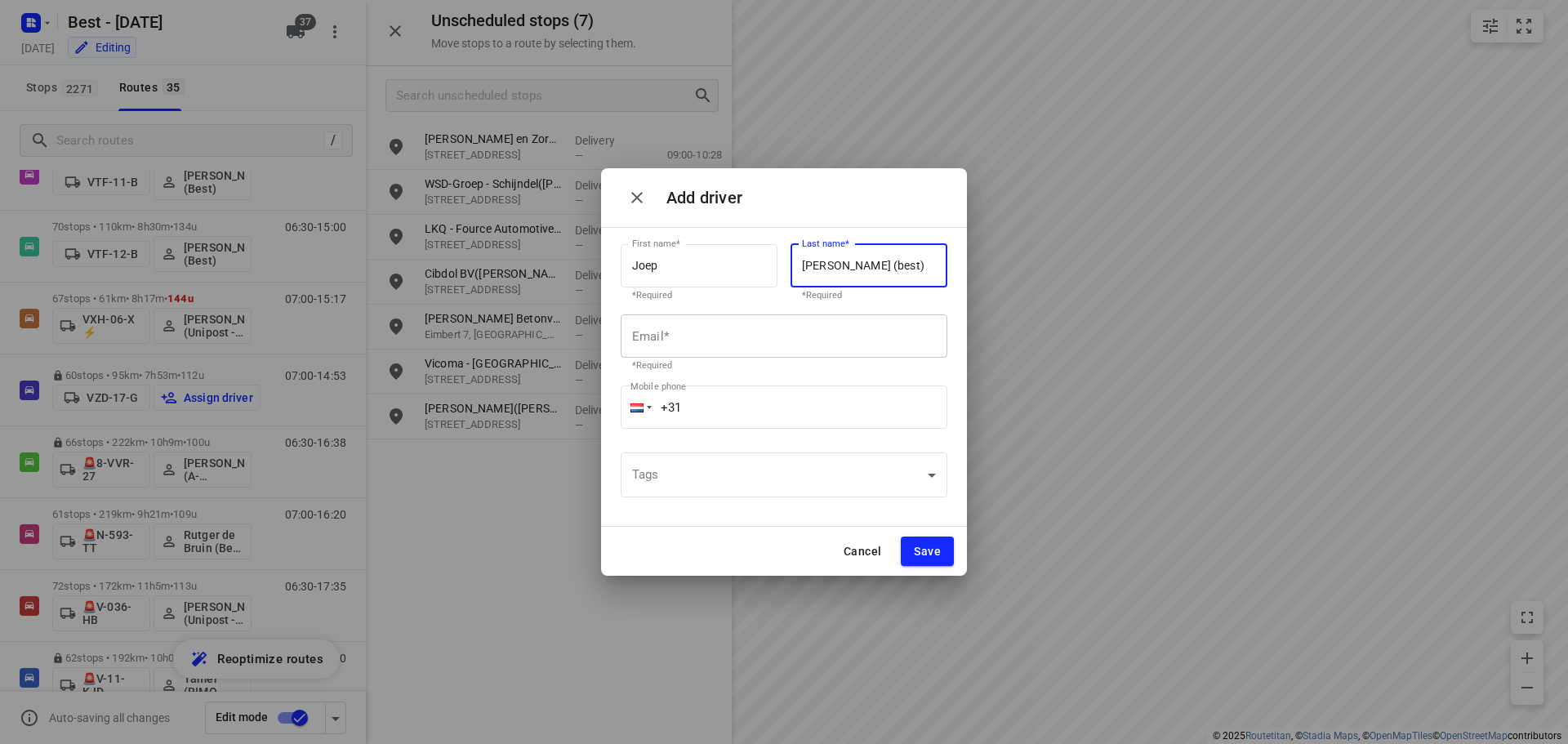
type input "Slagter (best)"
click at [688, 347] on input "text" at bounding box center [784, 337] width 326 height 44
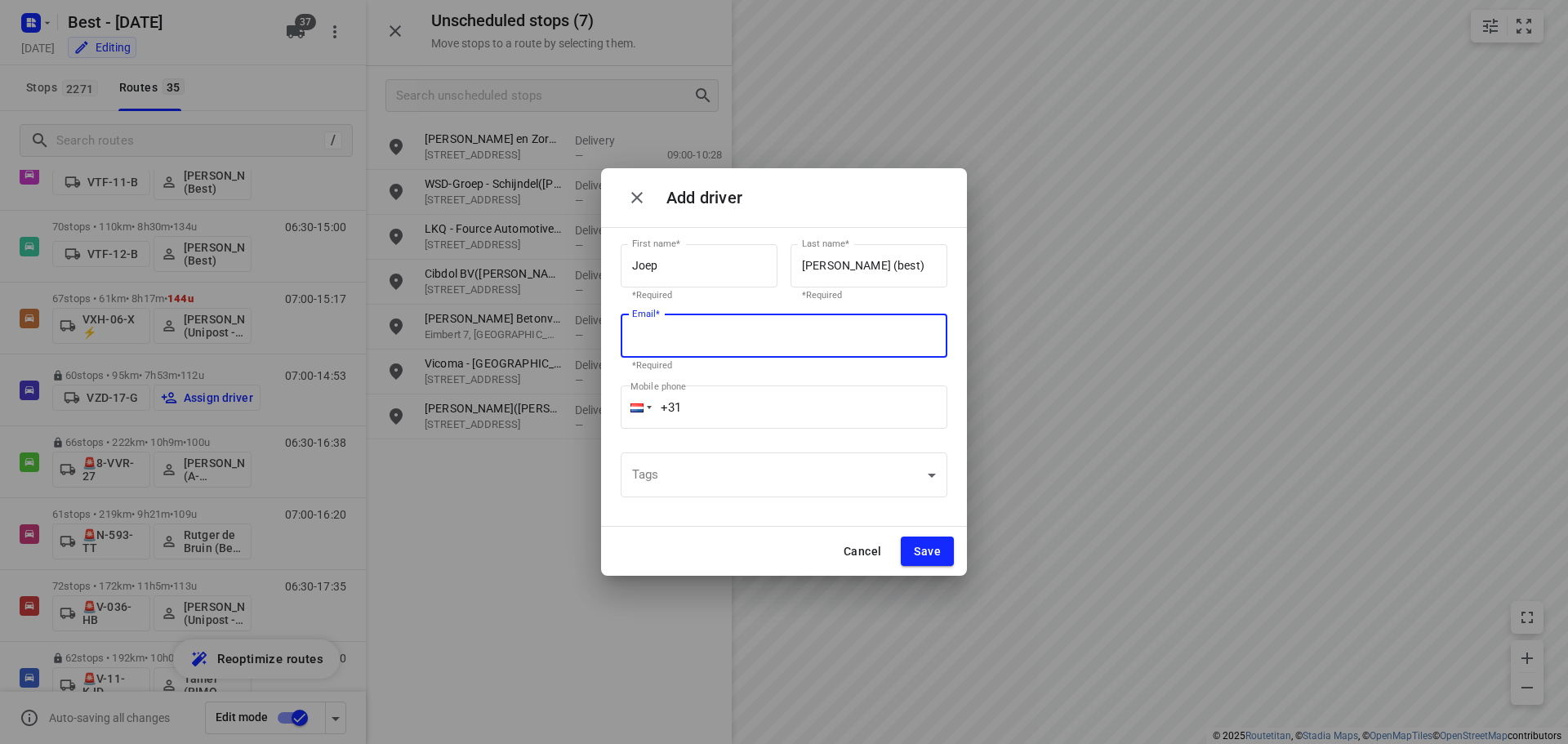
paste input "[EMAIL_ADDRESS][DOMAIN_NAME]"
type input "[EMAIL_ADDRESS][DOMAIN_NAME]"
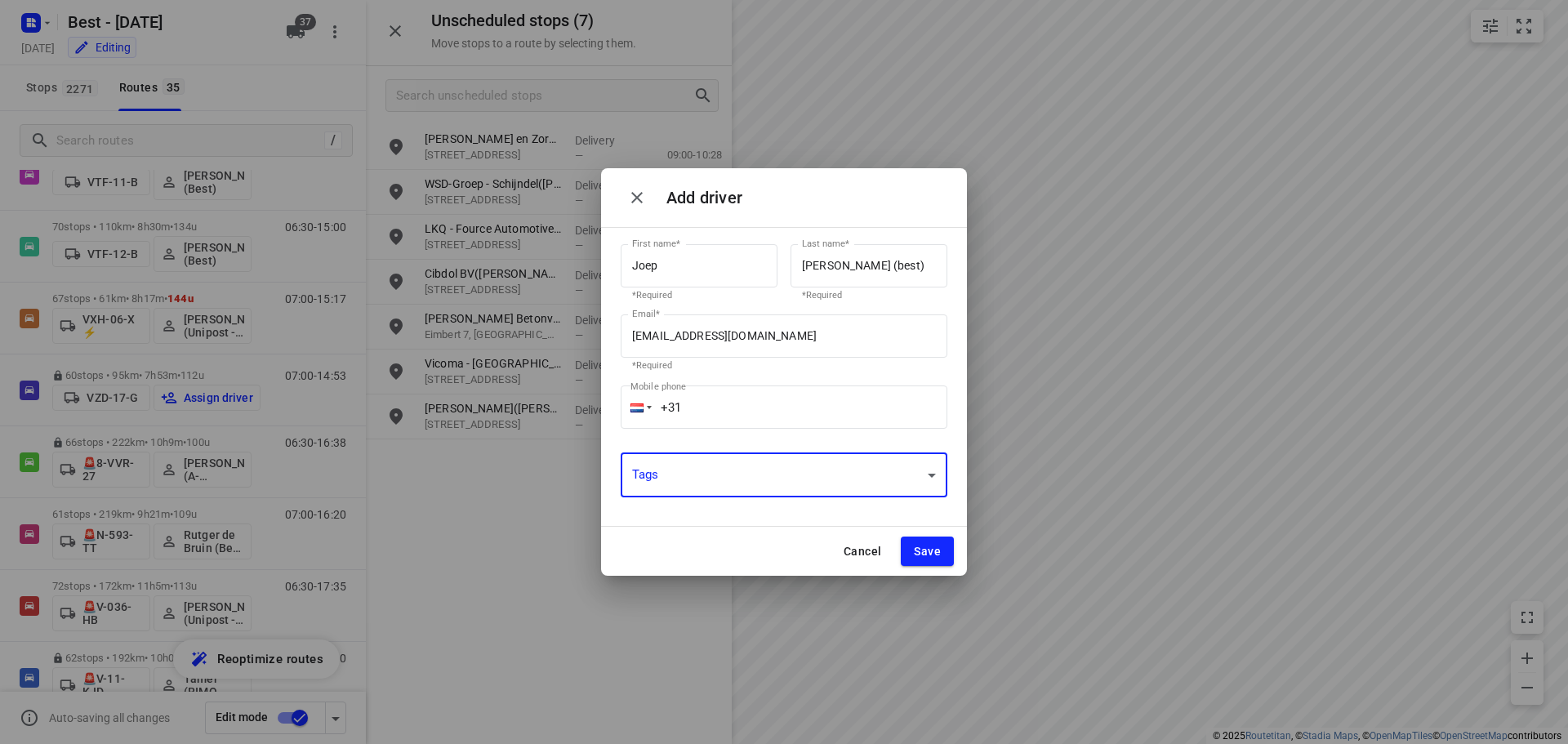
click at [882, 493] on div "​" at bounding box center [784, 475] width 326 height 45
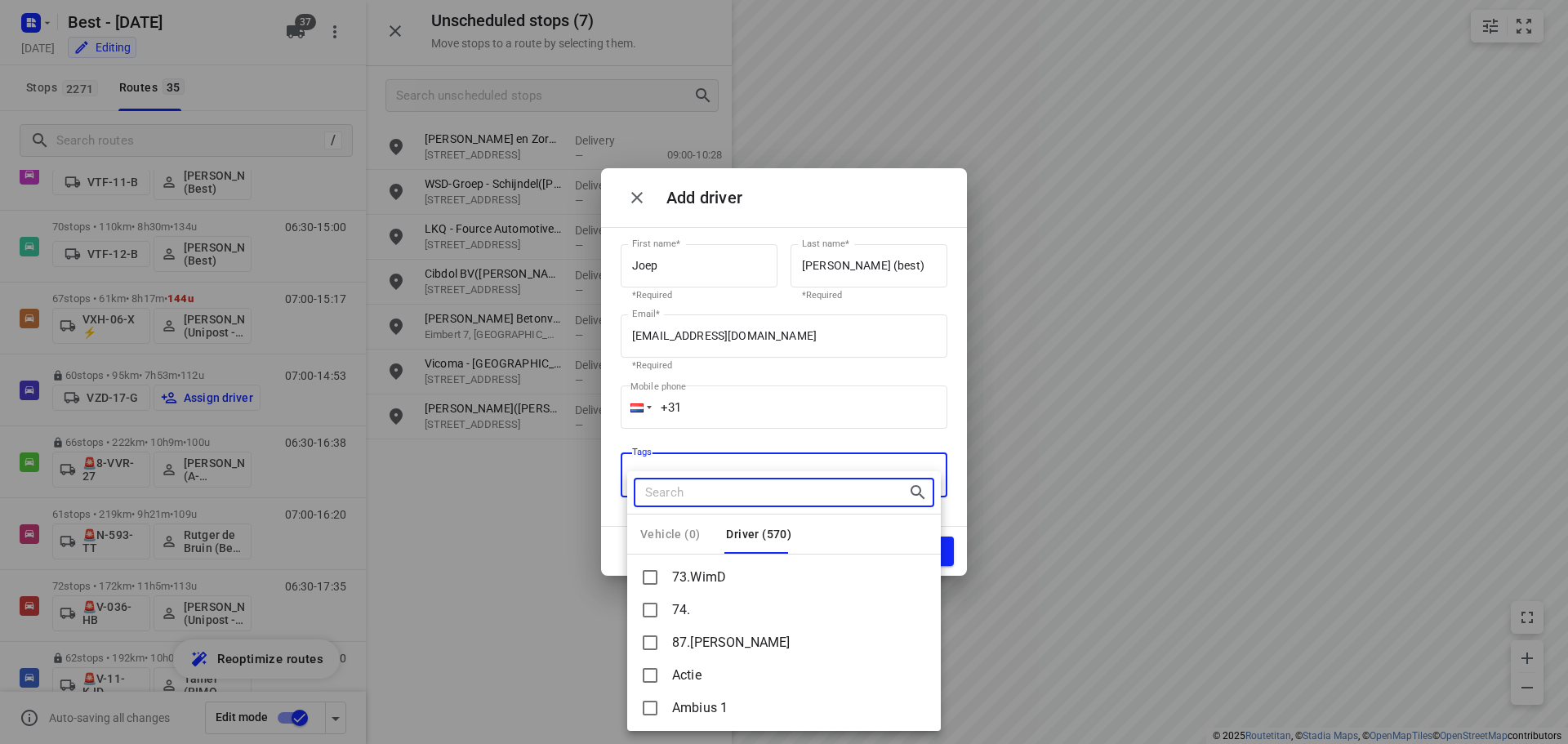
click at [897, 498] on input "Search tags" at bounding box center [776, 493] width 263 height 26
type input "b13"
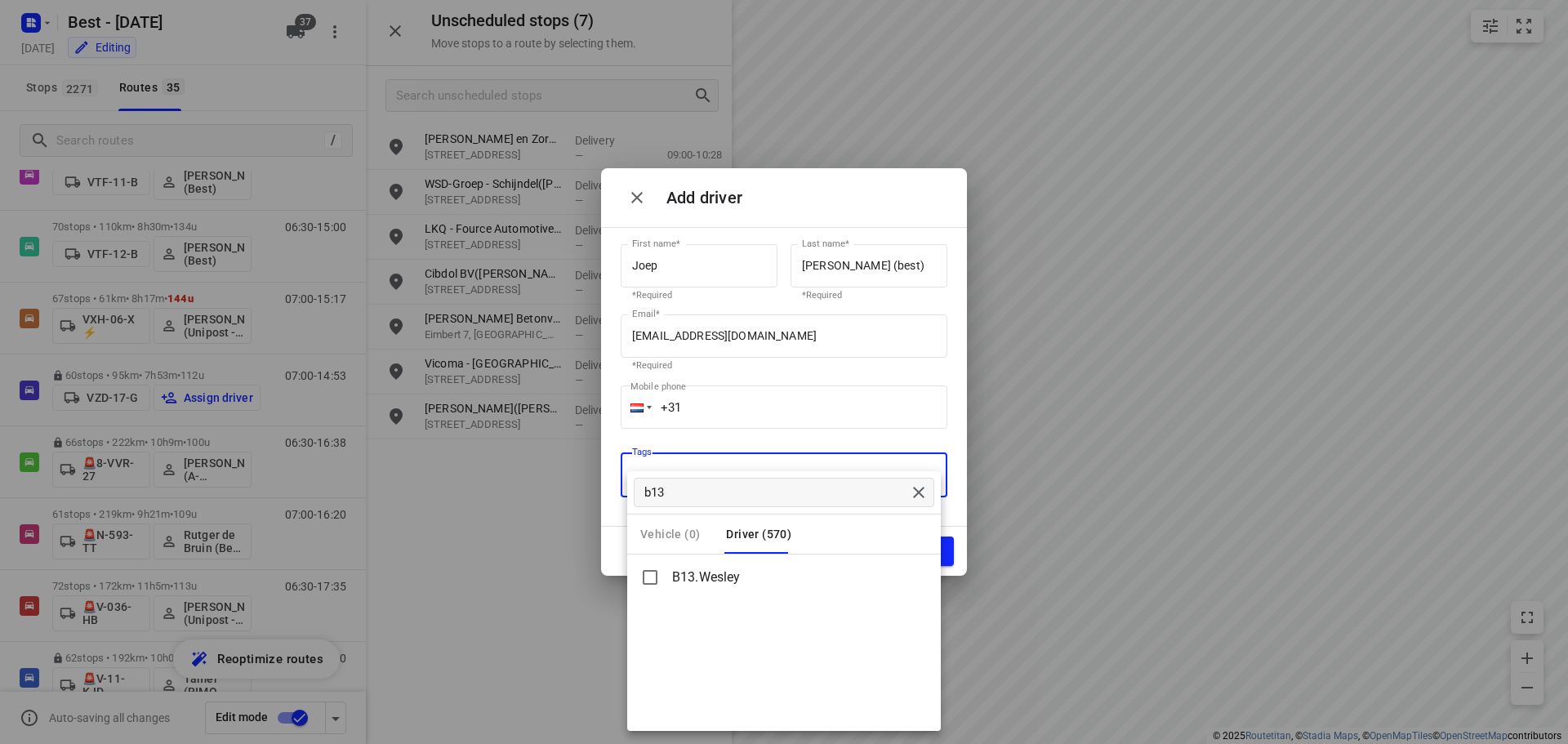
click at [747, 574] on li "B13.Wesley" at bounding box center [784, 578] width 314 height 33
click at [722, 573] on p "B13.Wesley" at bounding box center [706, 578] width 68 height 20
click at [647, 578] on input "checkbox" at bounding box center [650, 578] width 35 height 35
checkbox input "true"
type input "1 selected"
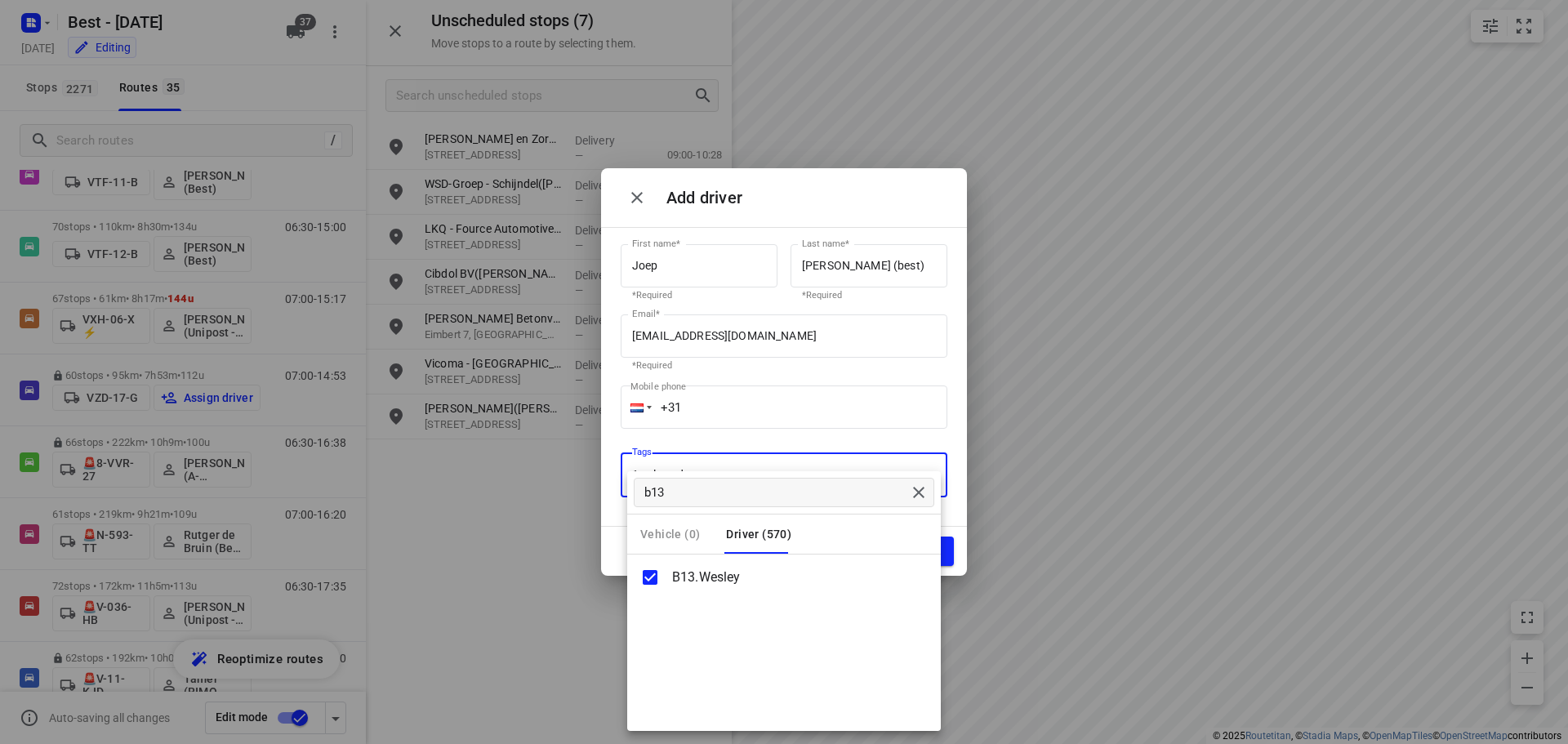
click at [611, 554] on div at bounding box center [784, 372] width 1568 height 744
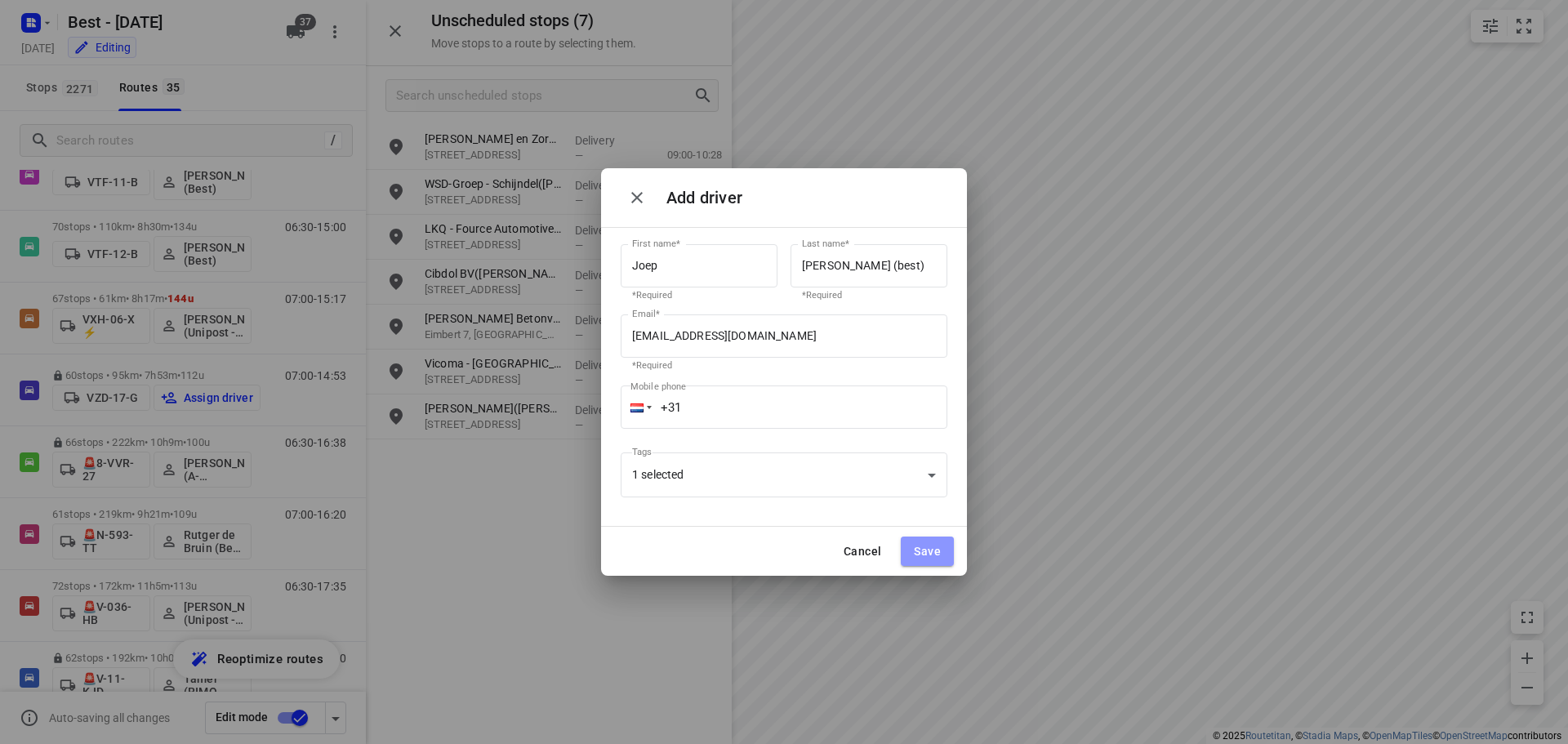
click at [920, 539] on button "Save" at bounding box center [927, 551] width 53 height 30
click at [860, 554] on span "Cancel" at bounding box center [863, 551] width 38 height 13
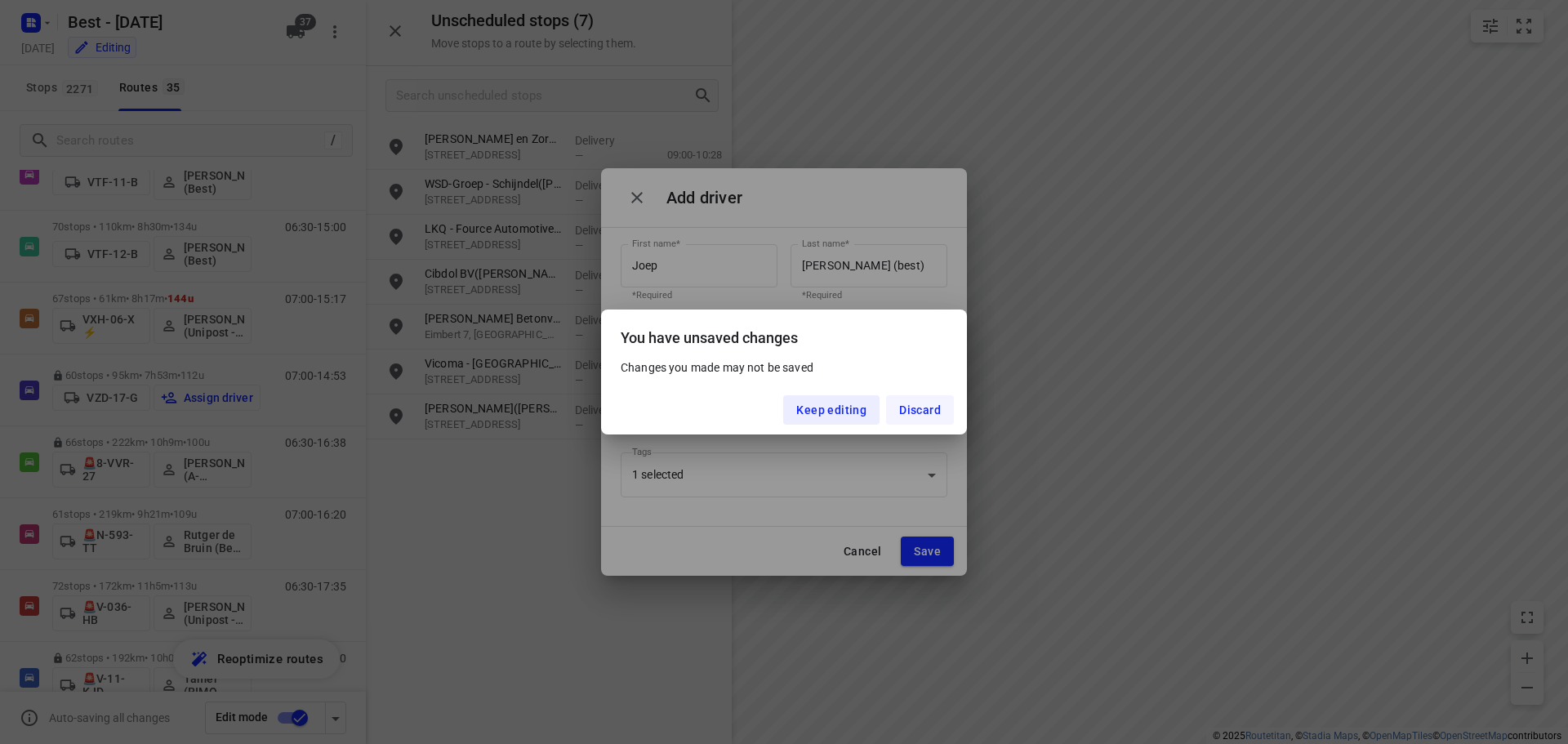
click at [903, 402] on button "Discard" at bounding box center [920, 410] width 68 height 30
